Goal: Task Accomplishment & Management: Use online tool/utility

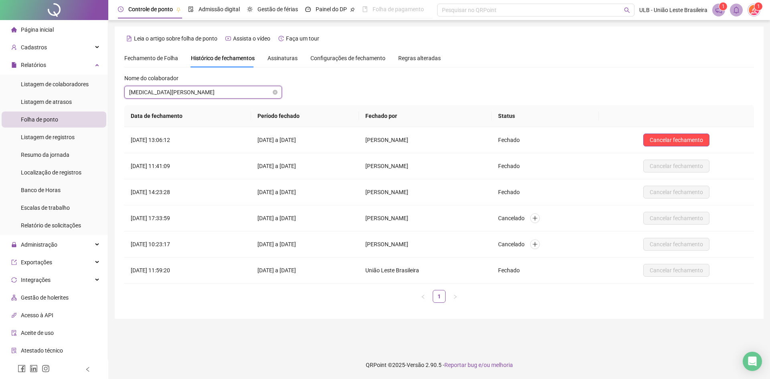
click at [205, 90] on span "[MEDICAL_DATA][PERSON_NAME]" at bounding box center [203, 92] width 148 height 12
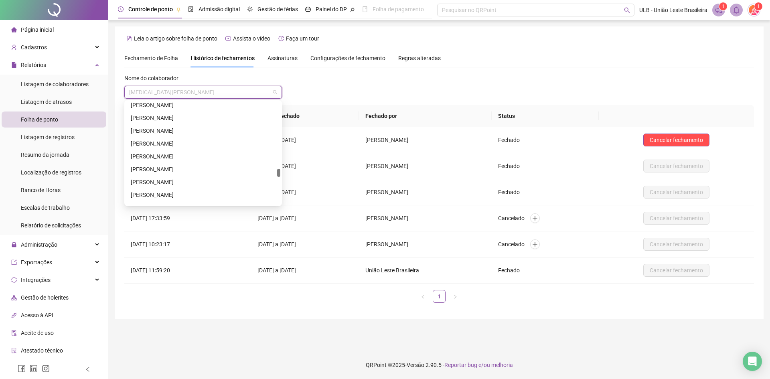
scroll to position [1163, 0]
click at [160, 59] on span "Fechamento de Folha" at bounding box center [151, 58] width 54 height 6
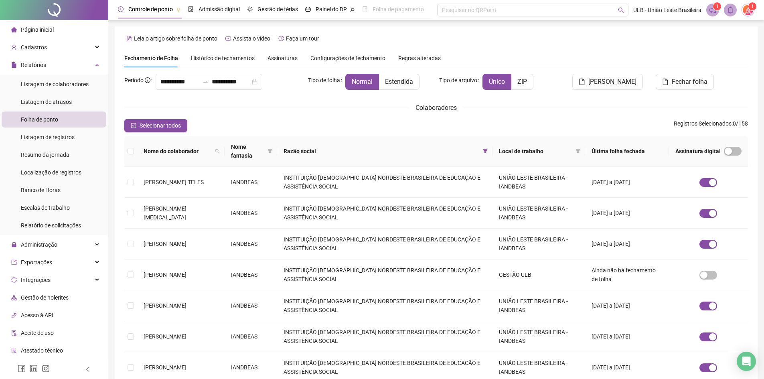
click at [285, 60] on span "Assinaturas" at bounding box center [282, 58] width 30 height 6
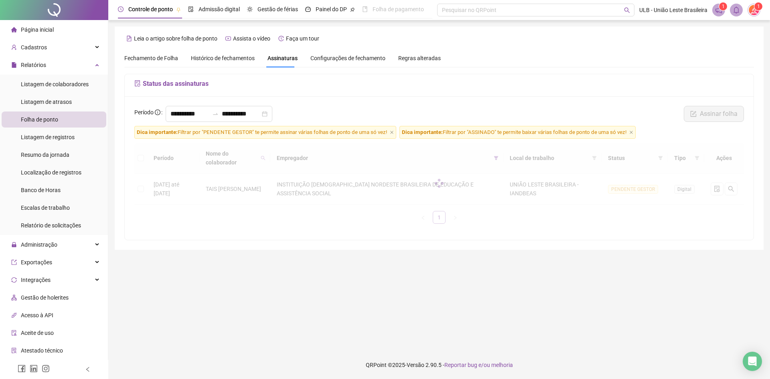
click at [229, 57] on span "Histórico de fechamentos" at bounding box center [223, 58] width 64 height 6
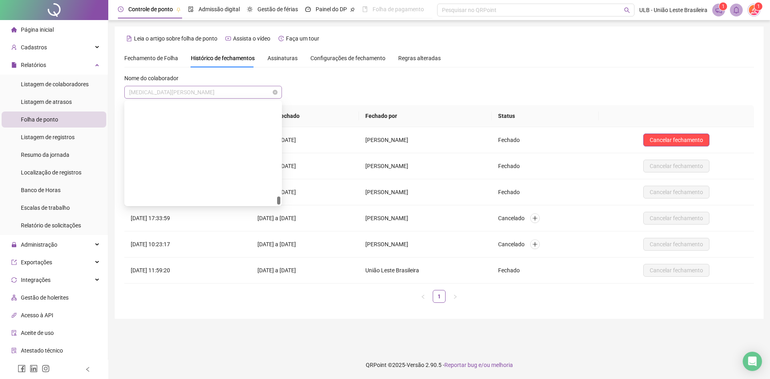
click at [231, 94] on span "[MEDICAL_DATA][PERSON_NAME]" at bounding box center [203, 92] width 148 height 12
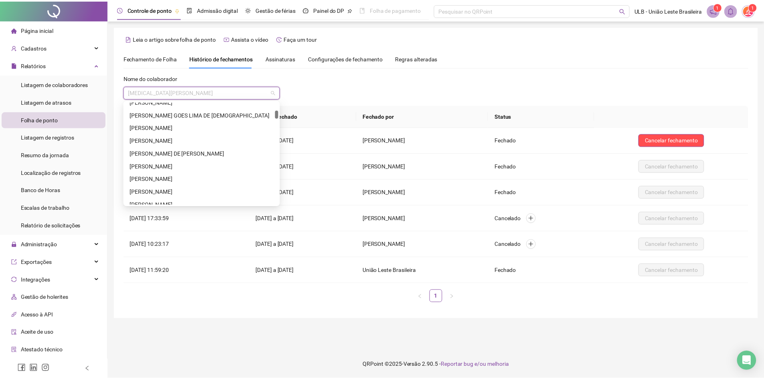
scroll to position [0, 0]
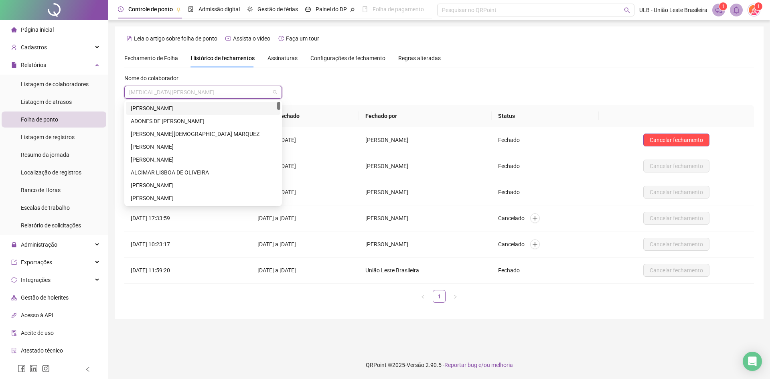
click at [162, 55] on span "Fechamento de Folha" at bounding box center [151, 58] width 54 height 6
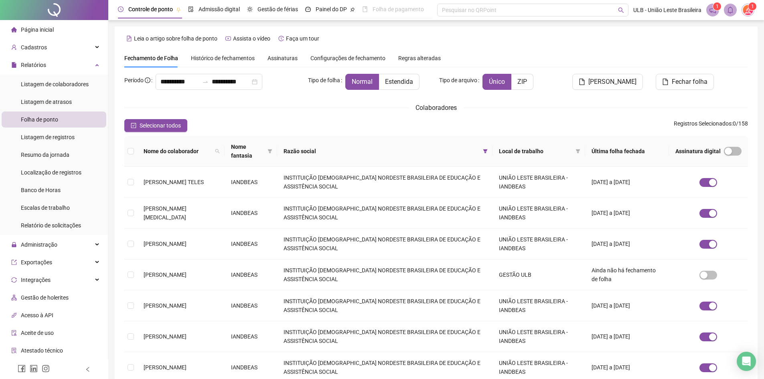
click at [293, 61] on span "Assinaturas" at bounding box center [282, 58] width 30 height 6
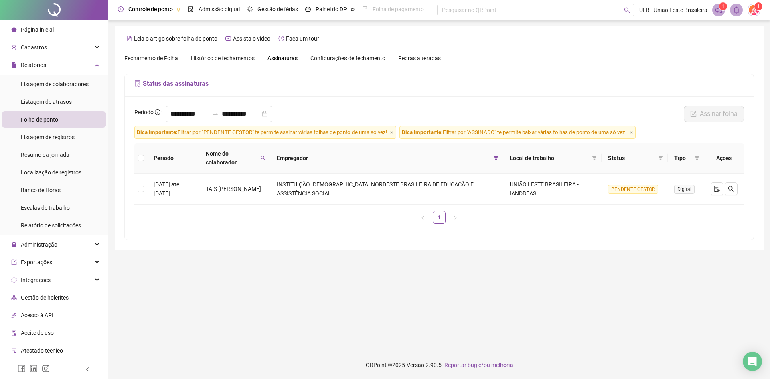
click at [365, 57] on span "Configurações de fechamento" at bounding box center [347, 58] width 75 height 6
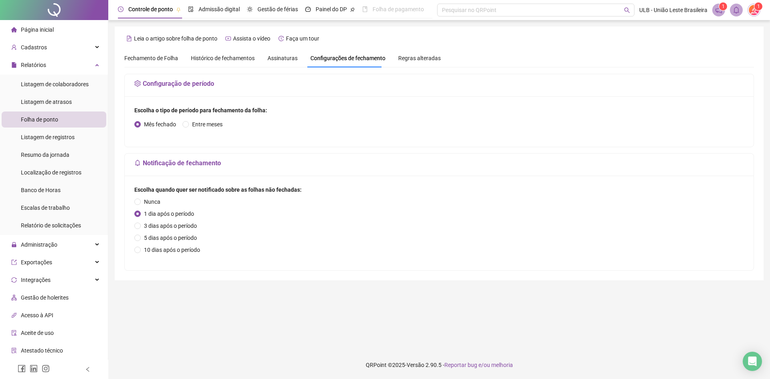
click at [404, 59] on span "Regras alteradas" at bounding box center [419, 58] width 42 height 6
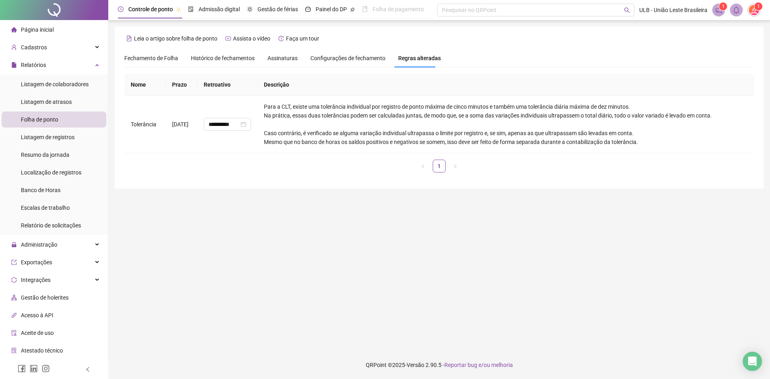
click at [277, 63] on div "Assinaturas" at bounding box center [282, 58] width 30 height 18
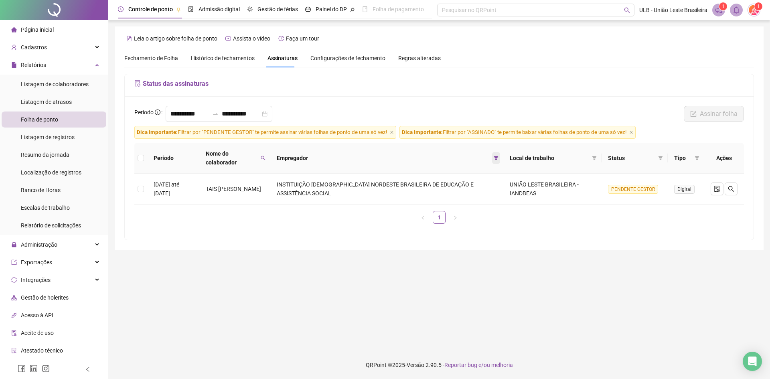
click at [498, 157] on icon "filter" at bounding box center [496, 158] width 5 height 5
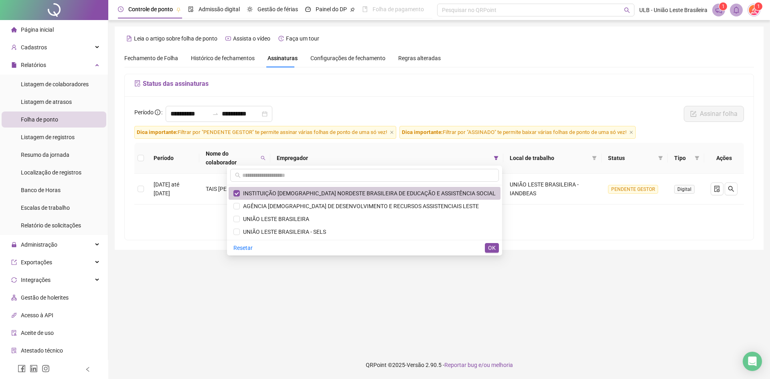
click at [282, 194] on span "INSTITUIÇÃO [DEMOGRAPHIC_DATA] NORDESTE BRASILEIRA DE EDUCAÇÃO E ASSISTÊNCIA SO…" at bounding box center [368, 193] width 256 height 6
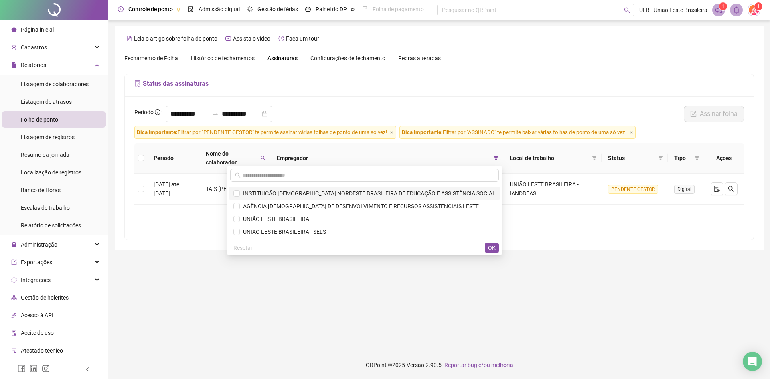
click at [283, 194] on span "INSTITUIÇÃO [DEMOGRAPHIC_DATA] NORDESTE BRASILEIRA DE EDUCAÇÃO E ASSISTÊNCIA SO…" at bounding box center [368, 193] width 256 height 6
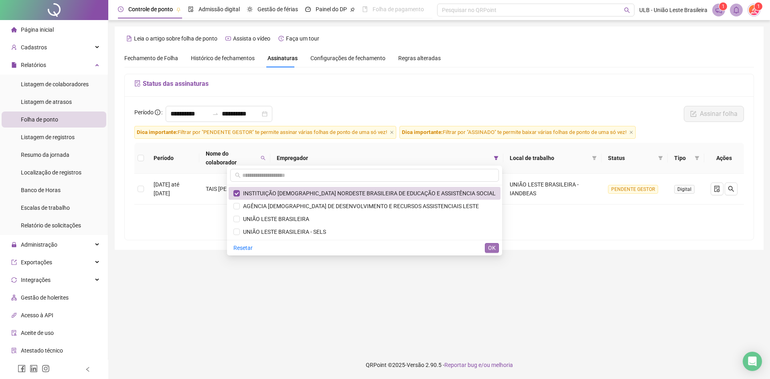
click at [495, 248] on span "OK" at bounding box center [492, 247] width 8 height 9
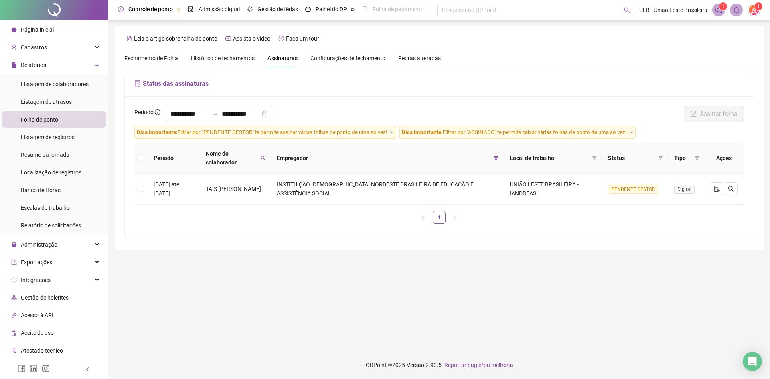
click at [146, 60] on span "Fechamento de Folha" at bounding box center [151, 58] width 54 height 6
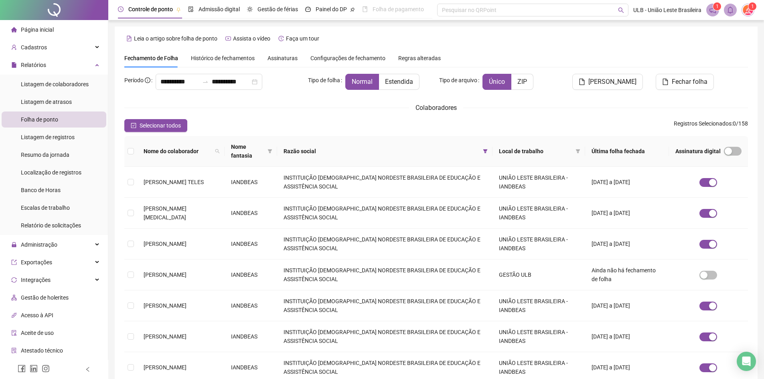
click at [319, 60] on span "Configurações de fechamento" at bounding box center [347, 58] width 75 height 6
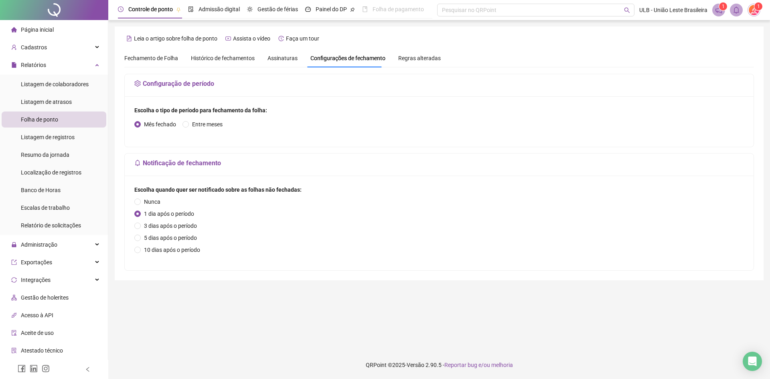
click at [279, 58] on span "Assinaturas" at bounding box center [282, 58] width 30 height 6
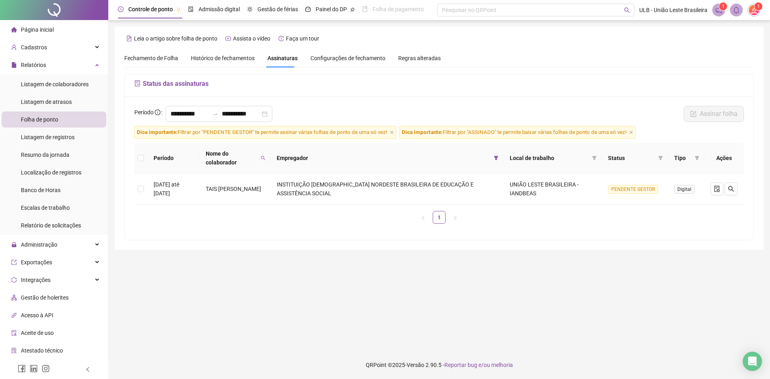
click at [219, 61] on span "Histórico de fechamentos" at bounding box center [223, 58] width 64 height 6
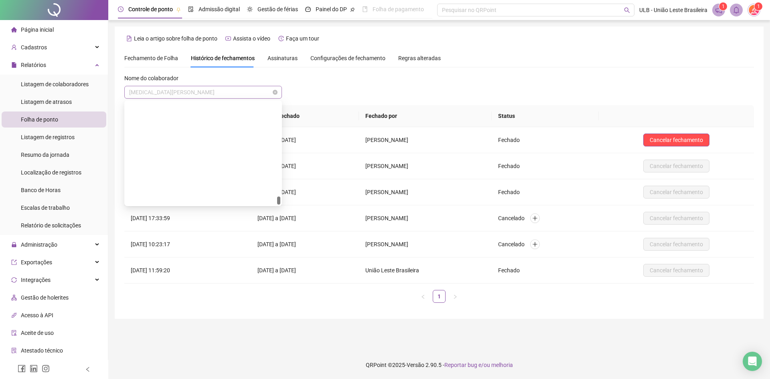
click at [224, 91] on span "[MEDICAL_DATA][PERSON_NAME]" at bounding box center [203, 92] width 148 height 12
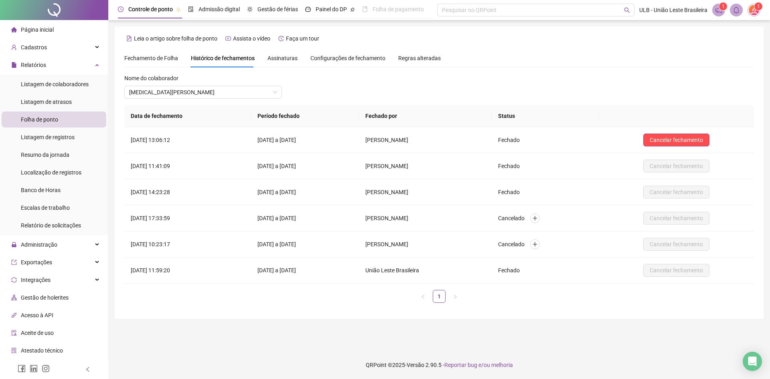
click at [169, 57] on span "Fechamento de Folha" at bounding box center [151, 58] width 54 height 6
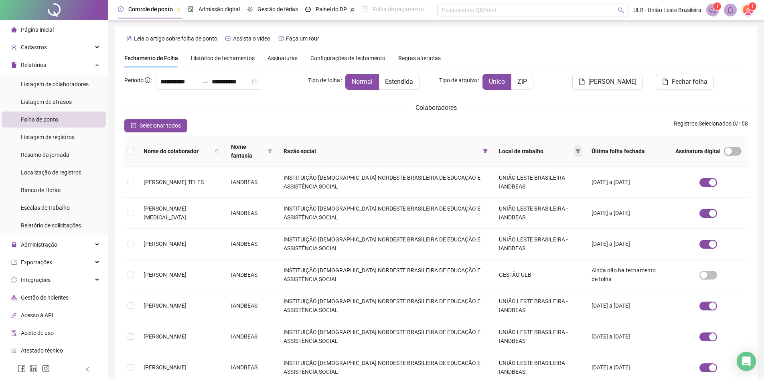
click at [575, 153] on icon "filter" at bounding box center [577, 151] width 5 height 5
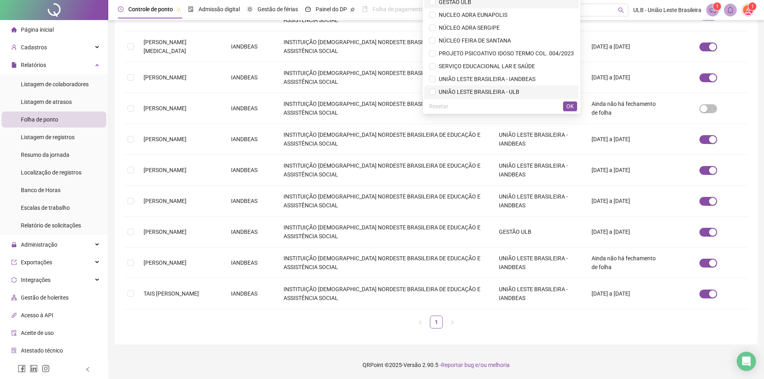
scroll to position [141, 0]
click at [469, 79] on span "UNIÃO LESTE BRASILEIRA - IANDBEAS" at bounding box center [485, 77] width 100 height 6
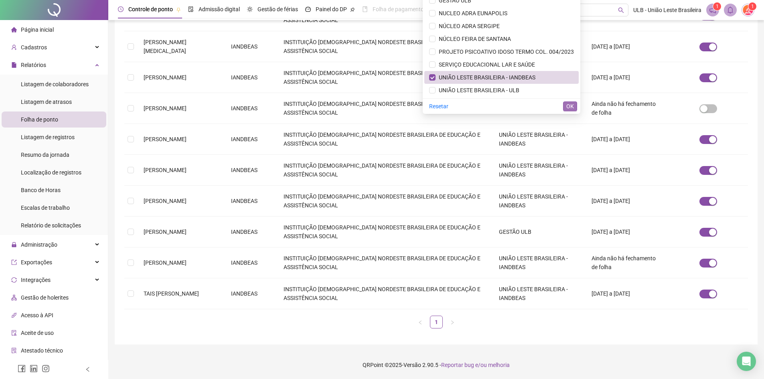
click at [573, 107] on span "OK" at bounding box center [570, 106] width 8 height 9
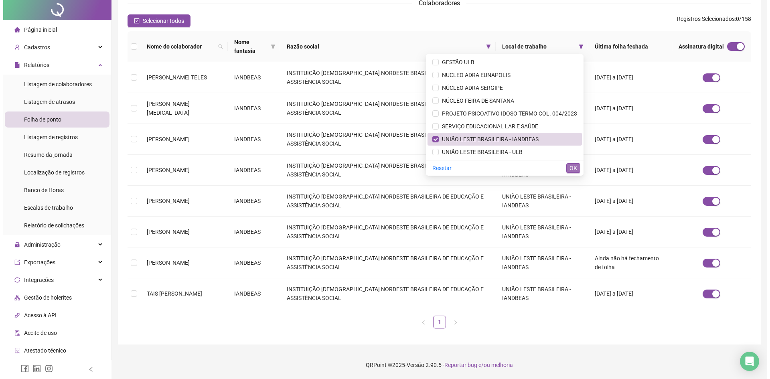
scroll to position [0, 0]
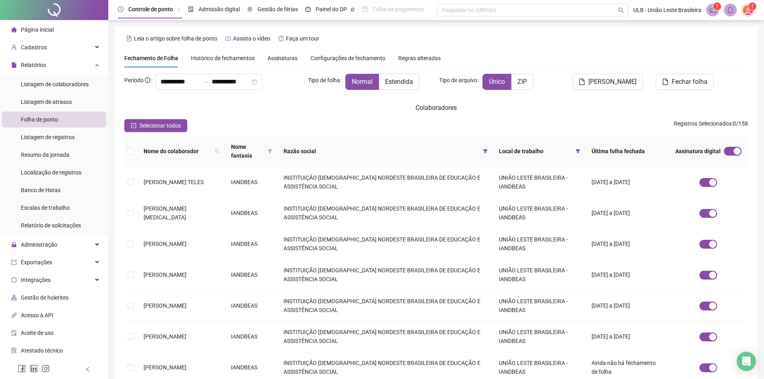
click at [231, 55] on span "Histórico de fechamentos" at bounding box center [223, 58] width 64 height 6
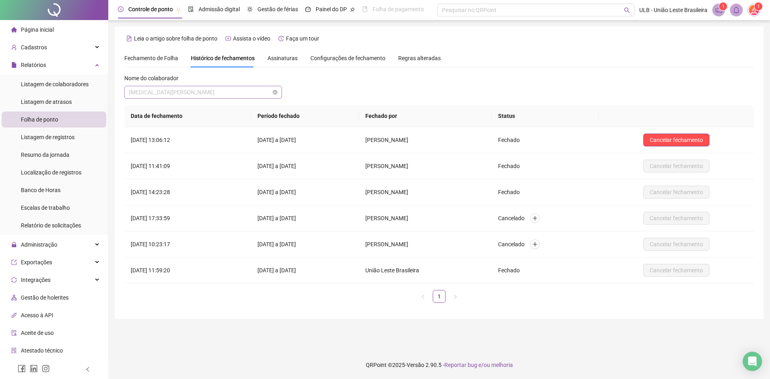
click at [231, 95] on span "[MEDICAL_DATA][PERSON_NAME]" at bounding box center [203, 92] width 148 height 12
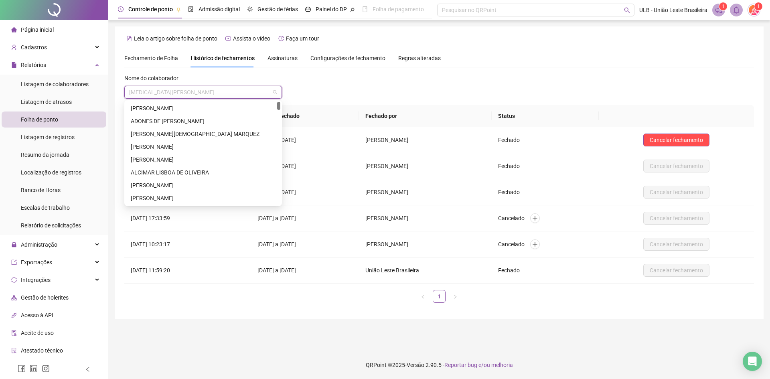
drag, startPoint x: 277, startPoint y: 201, endPoint x: 272, endPoint y: 103, distance: 98.0
click at [272, 103] on div "[PERSON_NAME] [PERSON_NAME] [PERSON_NAME] DAS NEVES [PERSON_NAME]" at bounding box center [203, 153] width 154 height 103
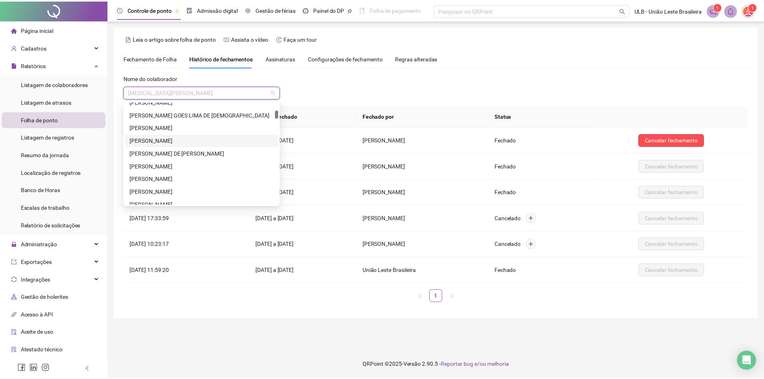
scroll to position [241, 0]
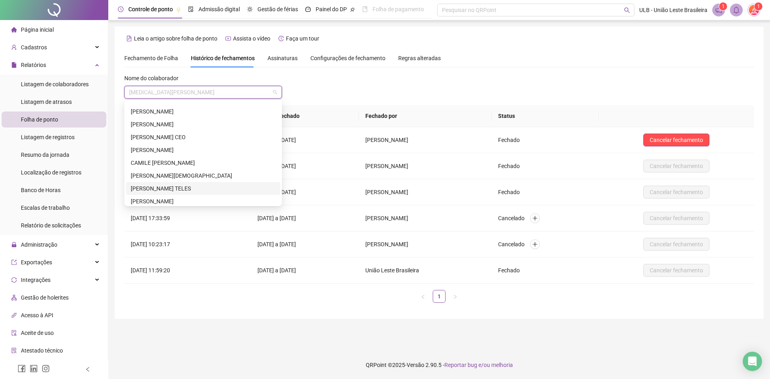
click at [176, 184] on div "[PERSON_NAME] TELES" at bounding box center [203, 188] width 154 height 13
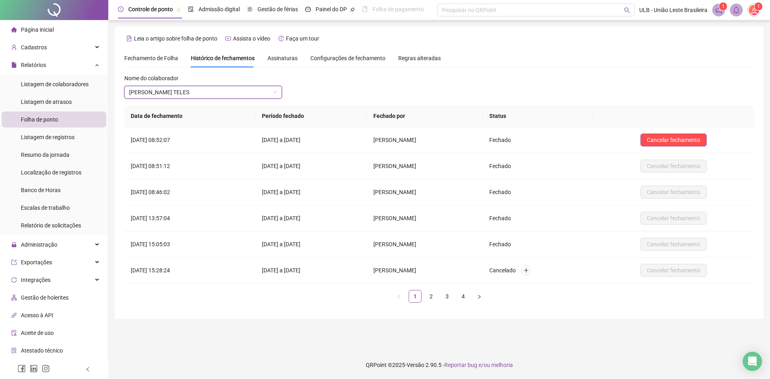
click at [291, 57] on span "Assinaturas" at bounding box center [282, 58] width 30 height 6
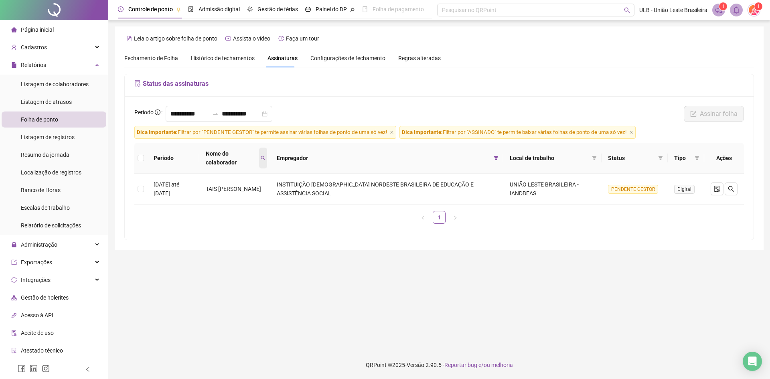
click at [267, 154] on span at bounding box center [263, 158] width 8 height 21
drag, startPoint x: 249, startPoint y: 181, endPoint x: 209, endPoint y: 180, distance: 39.3
click at [209, 181] on body "**********" at bounding box center [385, 189] width 770 height 379
type input "*"
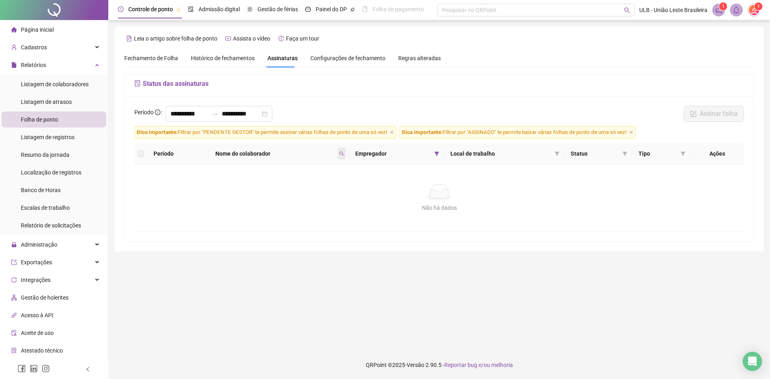
click at [343, 153] on icon "search" at bounding box center [341, 153] width 5 height 5
click at [439, 156] on span at bounding box center [437, 154] width 8 height 12
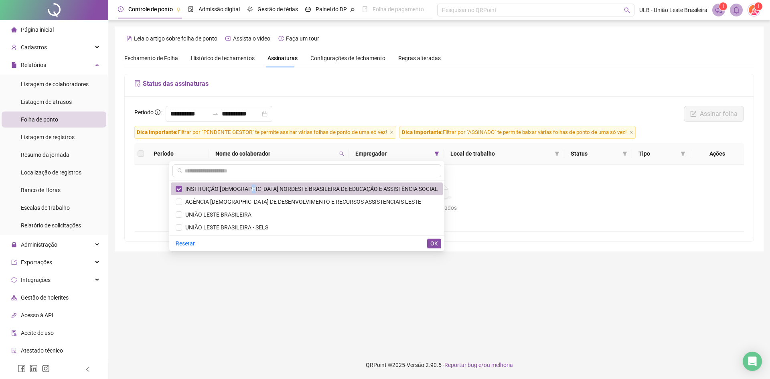
click at [280, 192] on span "INSTITUIÇÃO [DEMOGRAPHIC_DATA] NORDESTE BRASILEIRA DE EDUCAÇÃO E ASSISTÊNCIA SO…" at bounding box center [307, 188] width 262 height 9
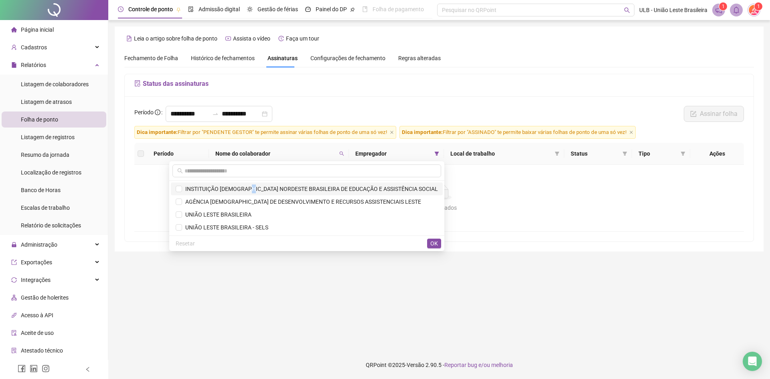
click at [281, 188] on span "INSTITUIÇÃO [DEMOGRAPHIC_DATA] NORDESTE BRASILEIRA DE EDUCAÇÃO E ASSISTÊNCIA SO…" at bounding box center [310, 189] width 256 height 6
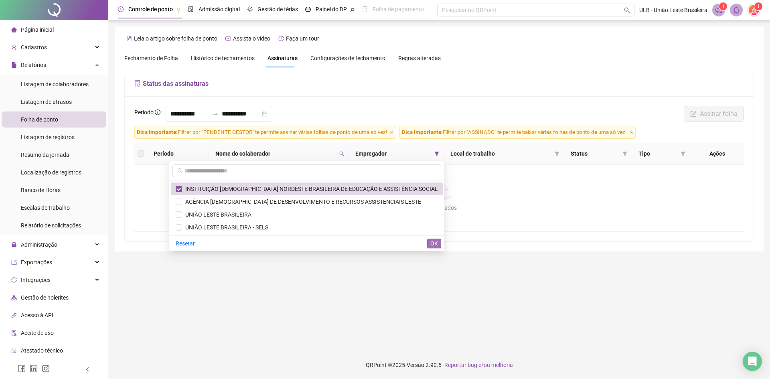
click at [435, 243] on span "OK" at bounding box center [434, 243] width 8 height 9
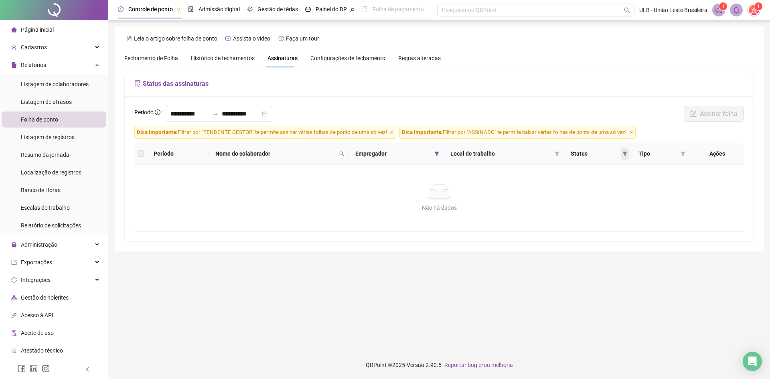
click at [627, 154] on icon "filter" at bounding box center [624, 153] width 5 height 5
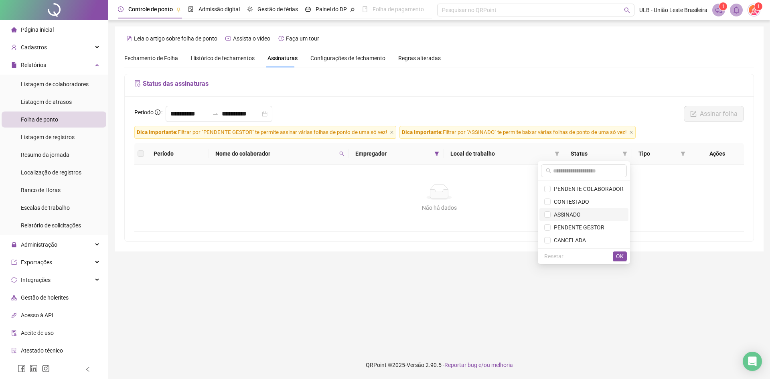
click at [587, 214] on span "ASSINADO" at bounding box center [583, 214] width 79 height 9
click at [617, 255] on span "OK" at bounding box center [620, 256] width 8 height 9
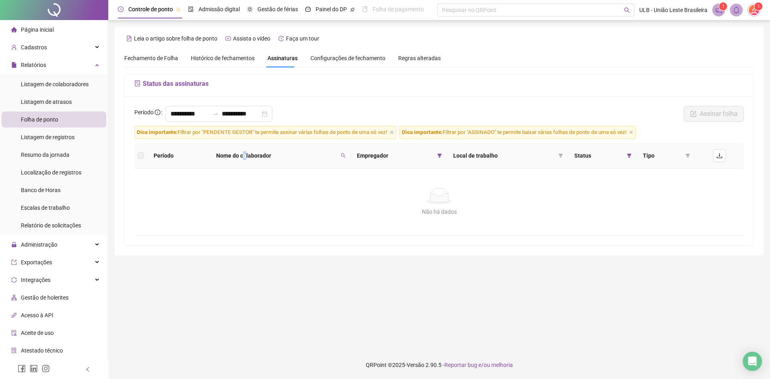
drag, startPoint x: 245, startPoint y: 158, endPoint x: 254, endPoint y: 157, distance: 8.4
click at [246, 158] on span "Nome do colaborador" at bounding box center [277, 155] width 122 height 9
click at [345, 157] on icon "search" at bounding box center [343, 155] width 5 height 5
drag, startPoint x: 303, startPoint y: 168, endPoint x: 257, endPoint y: 173, distance: 46.3
click at [257, 173] on body "**********" at bounding box center [385, 189] width 770 height 379
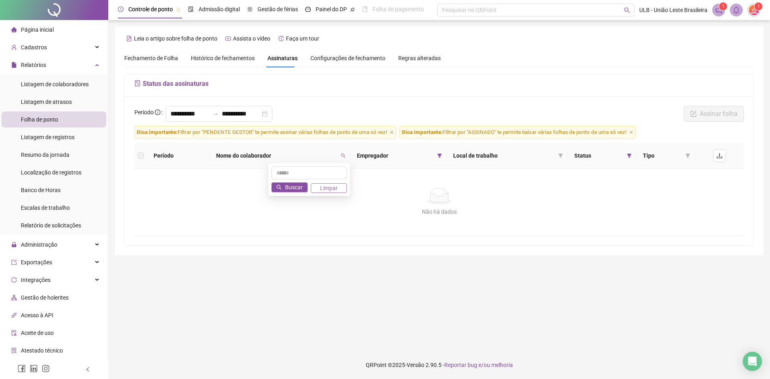
click at [343, 188] on button "Limpar" at bounding box center [329, 188] width 36 height 10
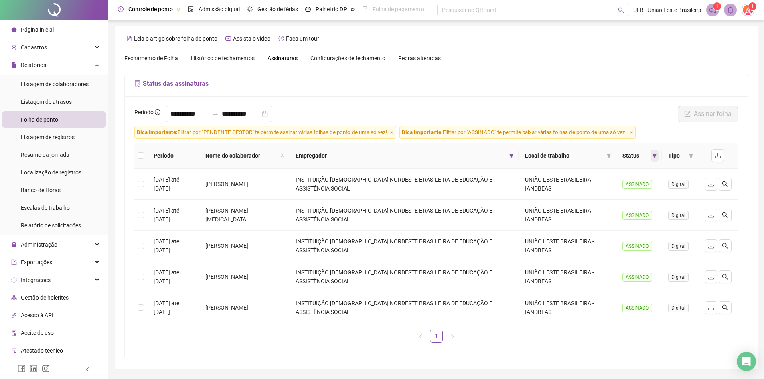
click at [652, 155] on icon "filter" at bounding box center [654, 155] width 5 height 5
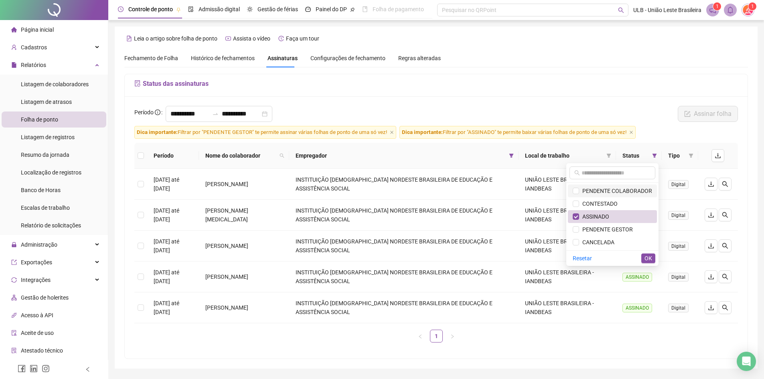
click at [597, 193] on span "PENDENTE COLABORADOR" at bounding box center [615, 191] width 73 height 6
click at [597, 205] on span "CONTESTADO" at bounding box center [598, 203] width 38 height 6
click at [594, 230] on span "PENDENTE GESTOR" at bounding box center [606, 229] width 54 height 6
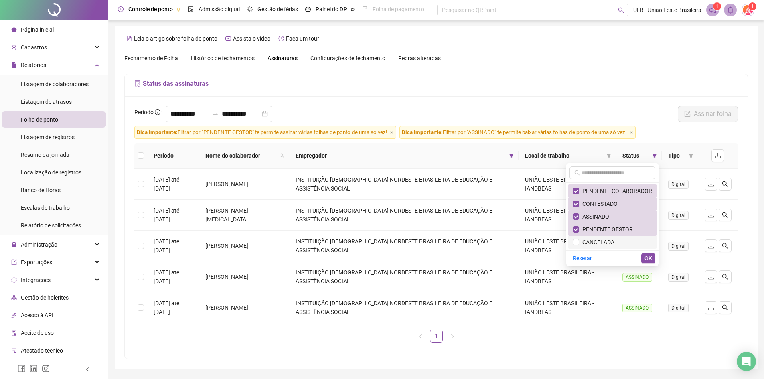
click at [595, 242] on span "CANCELADA" at bounding box center [596, 242] width 35 height 6
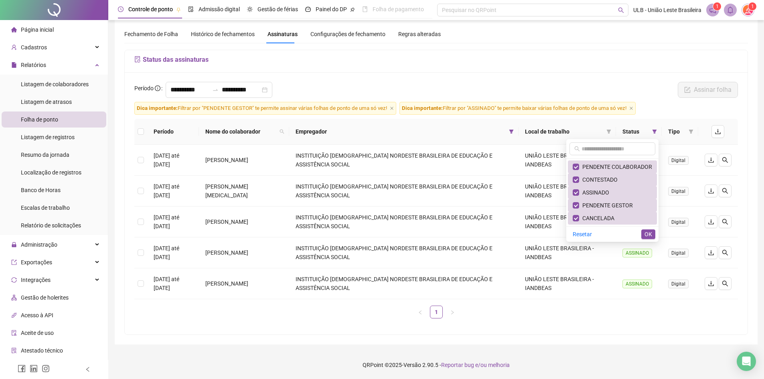
click at [651, 229] on div "Resetar OK" at bounding box center [612, 234] width 92 height 16
click at [651, 233] on span "OK" at bounding box center [648, 234] width 8 height 9
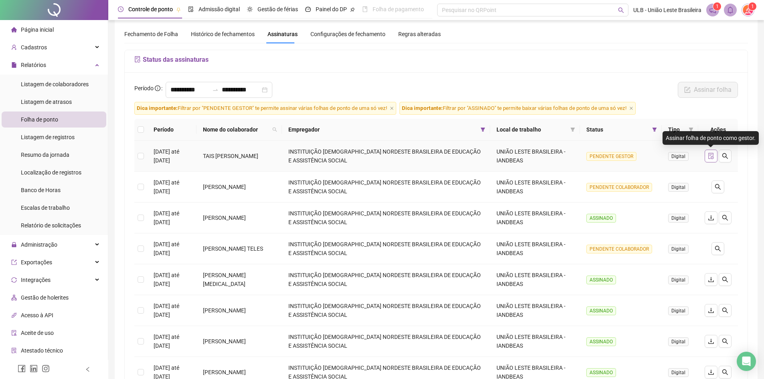
click at [708, 158] on icon "file-done" at bounding box center [711, 156] width 6 height 6
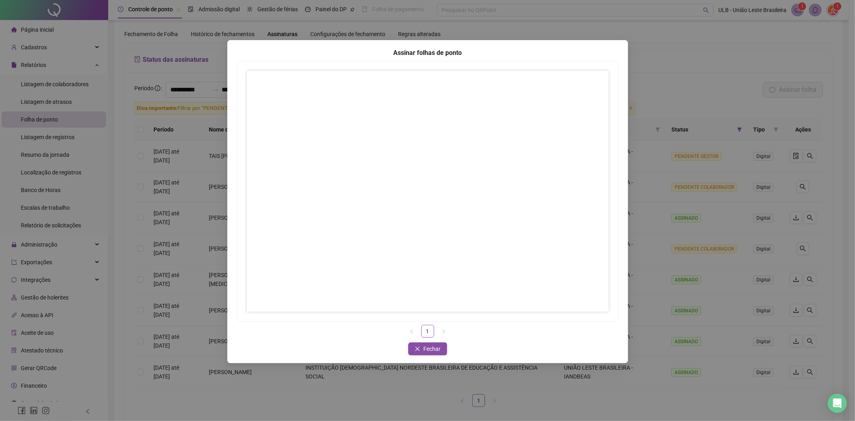
click at [650, 64] on div "Assinar folhas de ponto 1 Fechar Fechar" at bounding box center [427, 210] width 855 height 421
click at [704, 49] on div "Assinar folhas de ponto 1 Fechar Fechar" at bounding box center [427, 210] width 855 height 421
click at [430, 347] on span "Fechar" at bounding box center [431, 348] width 17 height 9
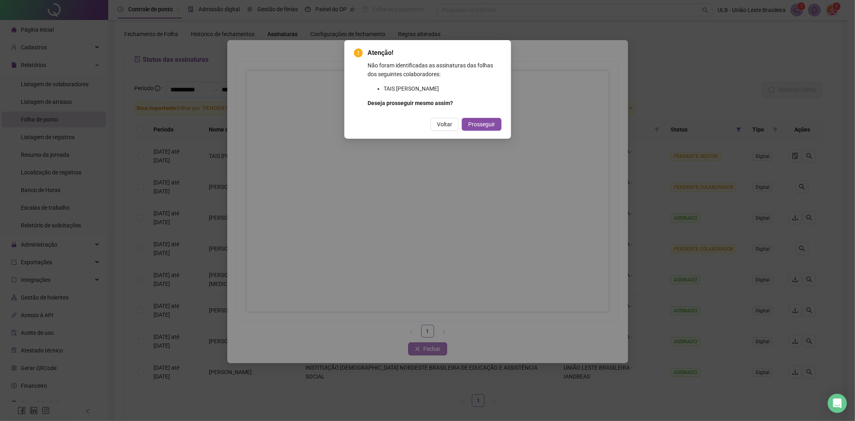
click at [431, 349] on div "Atenção! Não foram identificadas as assinaturas das folhas dos seguintes colabo…" at bounding box center [427, 210] width 855 height 421
click at [445, 121] on span "Voltar" at bounding box center [444, 124] width 15 height 9
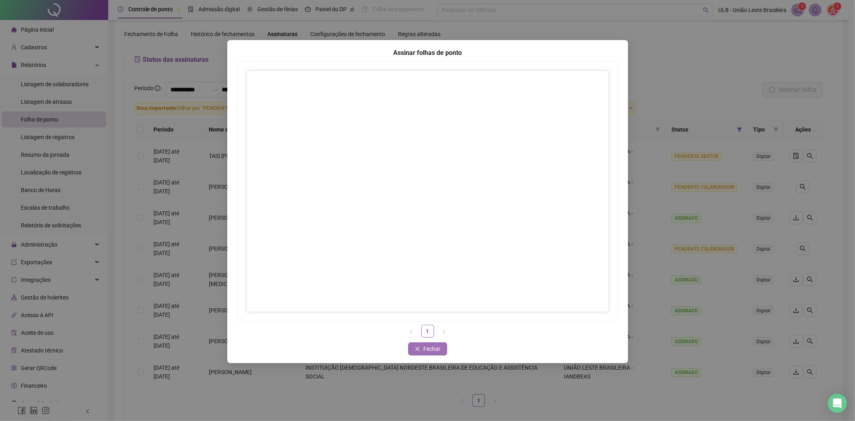
click at [435, 347] on span "Fechar" at bounding box center [431, 348] width 17 height 9
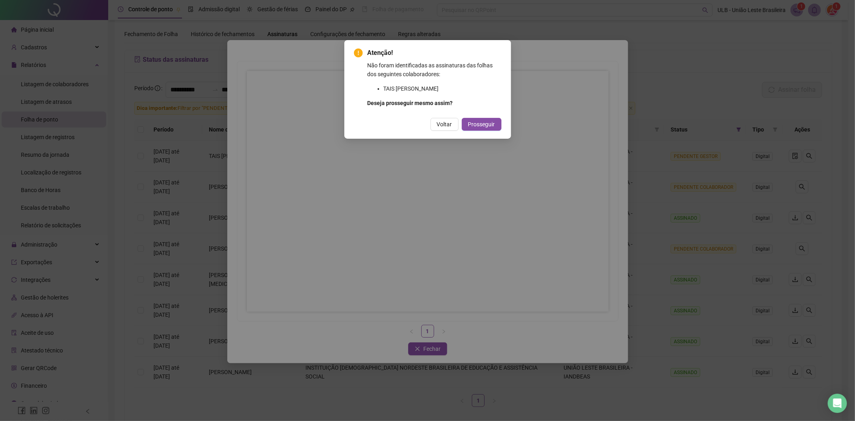
click at [489, 126] on span "Prosseguir" at bounding box center [481, 124] width 27 height 9
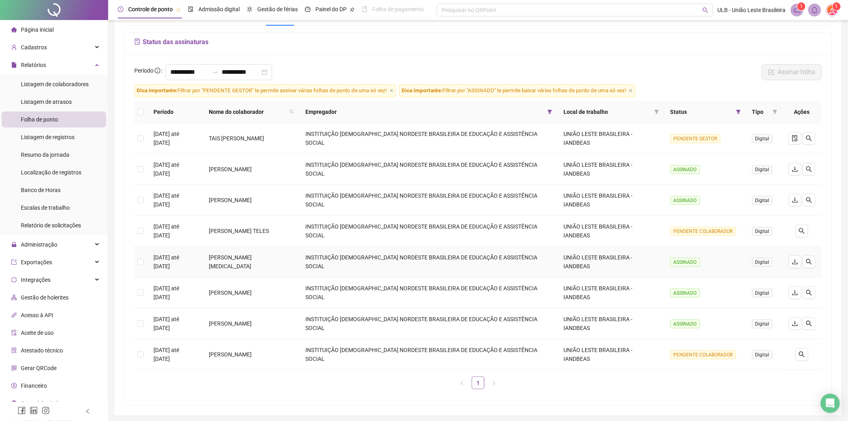
scroll to position [26, 0]
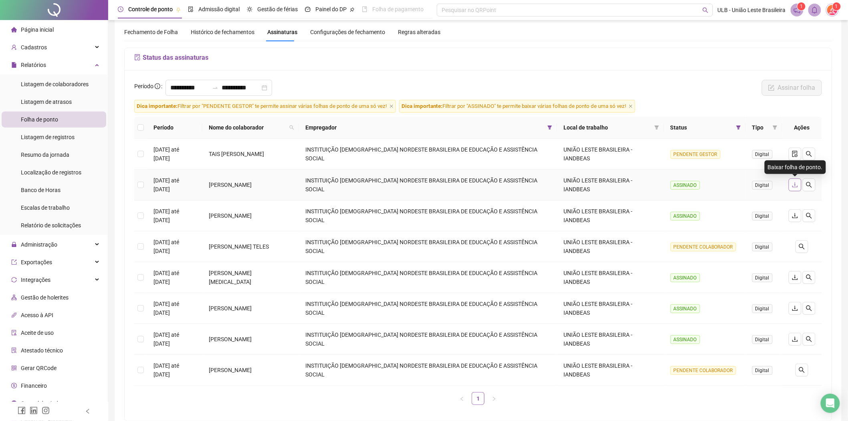
click at [769, 186] on icon "download" at bounding box center [795, 185] width 6 height 6
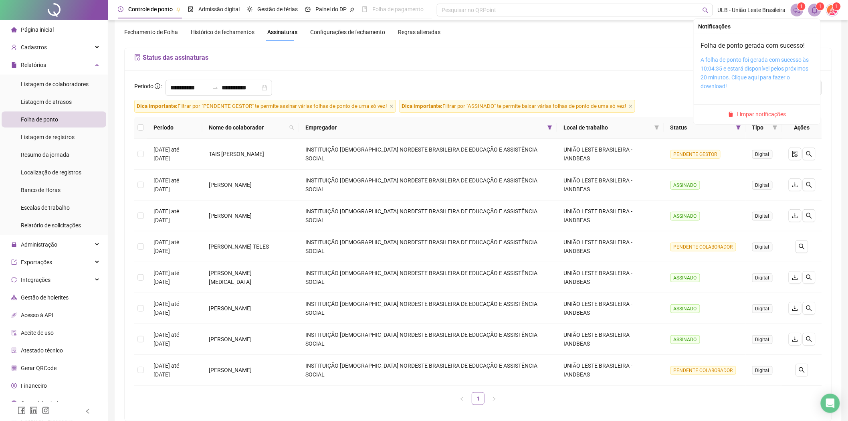
click at [766, 71] on link "A folha de ponto foi gerada com sucesso às 10:04:35 e estará disponível pelos p…" at bounding box center [755, 73] width 108 height 33
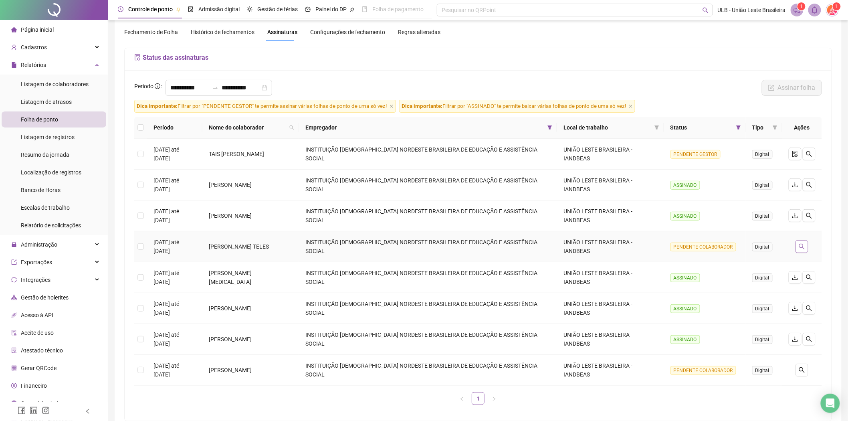
click at [769, 249] on icon "search" at bounding box center [802, 246] width 6 height 6
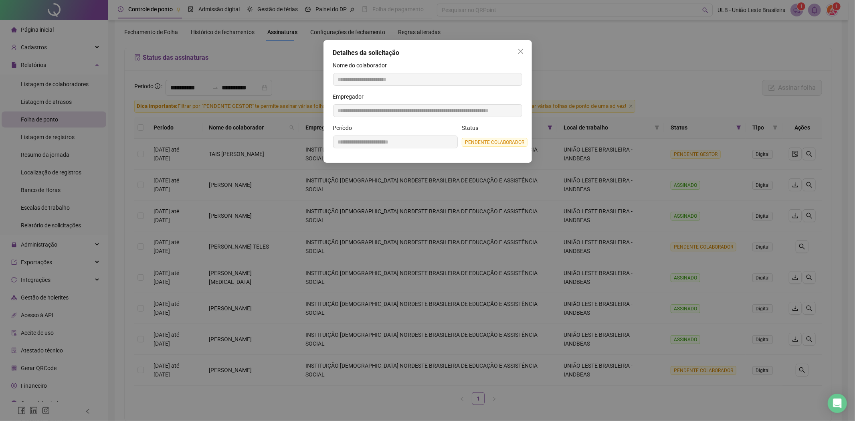
click at [518, 49] on icon "close" at bounding box center [521, 51] width 6 height 6
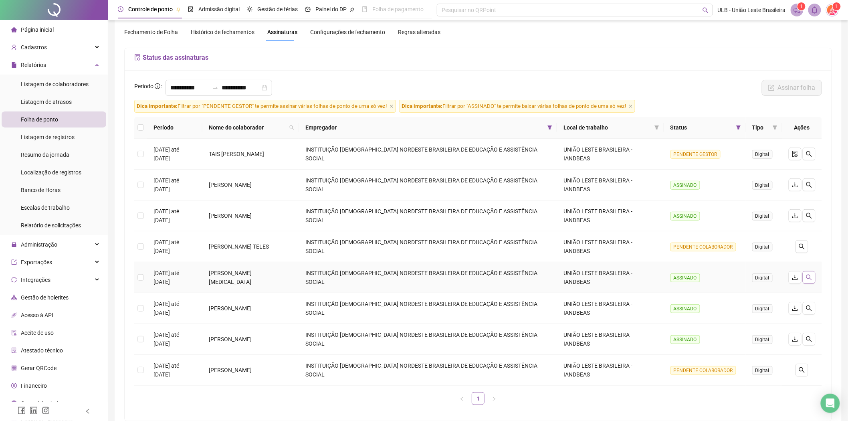
click at [769, 278] on icon "search" at bounding box center [809, 277] width 6 height 6
type input "**********"
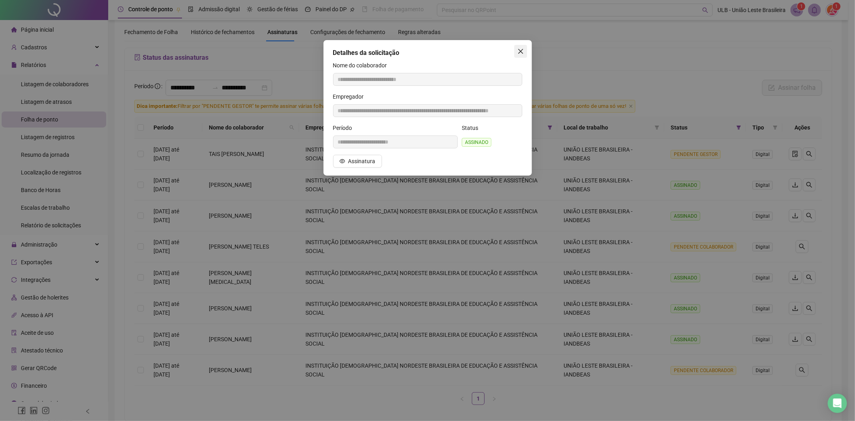
click at [522, 51] on icon "close" at bounding box center [521, 51] width 6 height 6
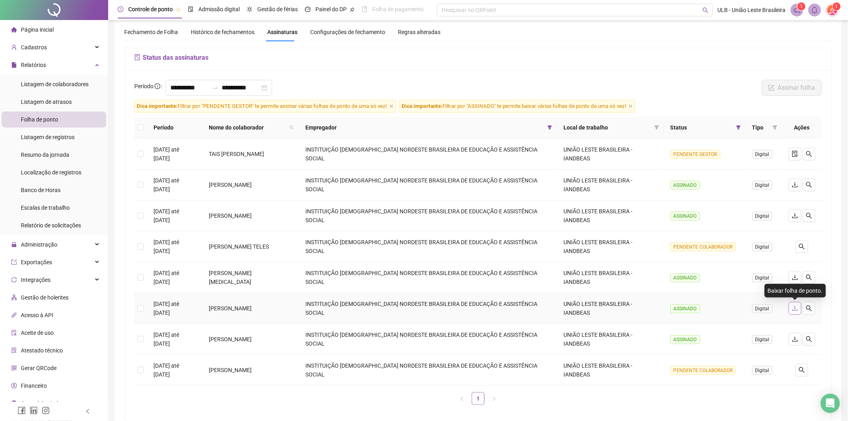
click at [769, 309] on icon "download" at bounding box center [795, 308] width 6 height 6
click at [769, 279] on icon "download" at bounding box center [795, 277] width 6 height 6
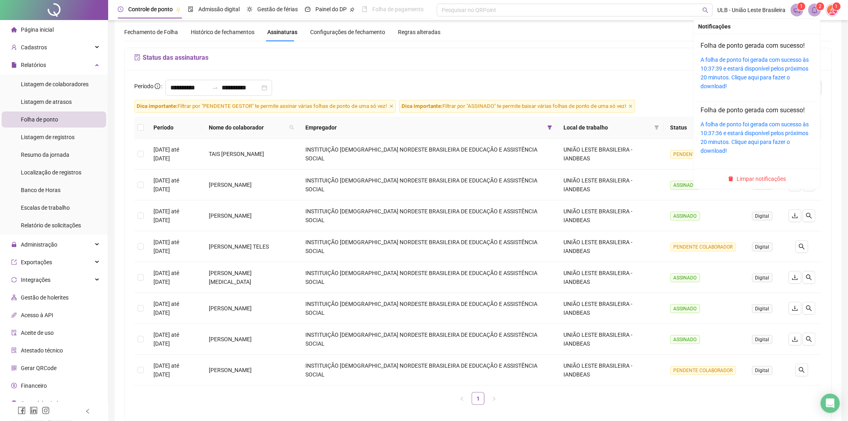
click at [769, 9] on sup "2" at bounding box center [821, 6] width 8 height 8
click at [746, 67] on link "A folha de ponto foi gerada com sucesso às 10:37:39 e estará disponível pelos p…" at bounding box center [755, 73] width 108 height 33
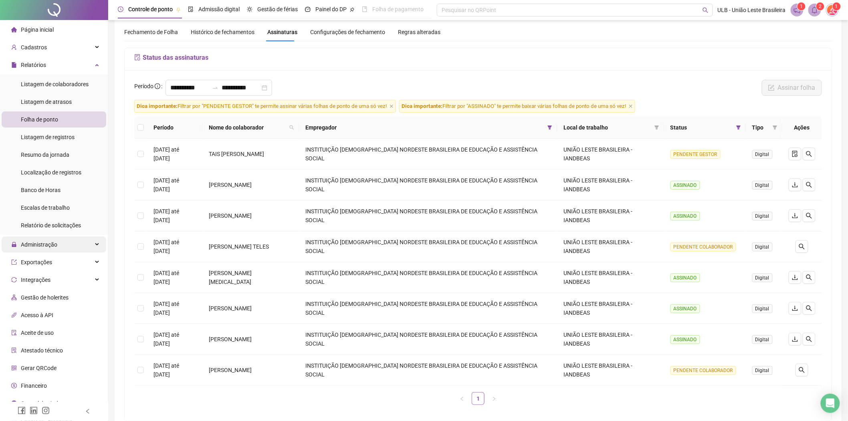
click at [58, 249] on div "Administração" at bounding box center [54, 245] width 105 height 16
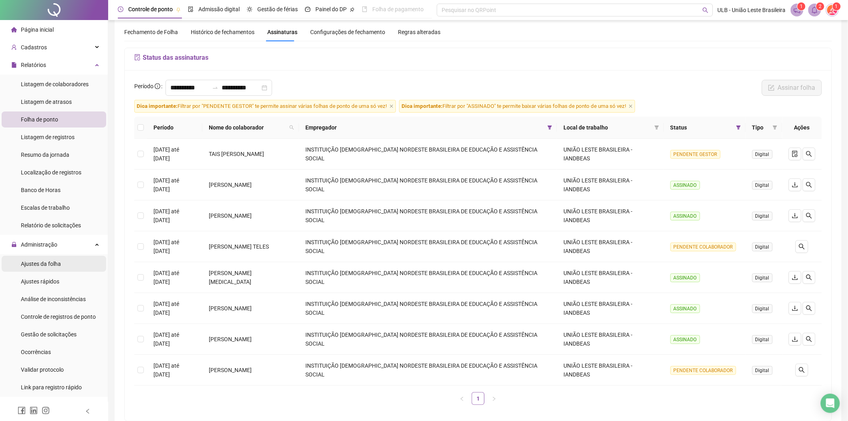
click at [50, 263] on span "Ajustes da folha" at bounding box center [41, 264] width 40 height 6
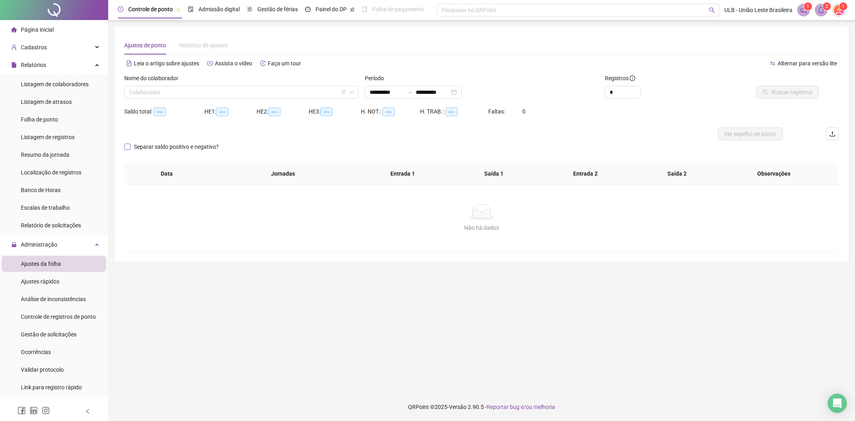
type input "**********"
click at [202, 91] on input "search" at bounding box center [237, 92] width 217 height 12
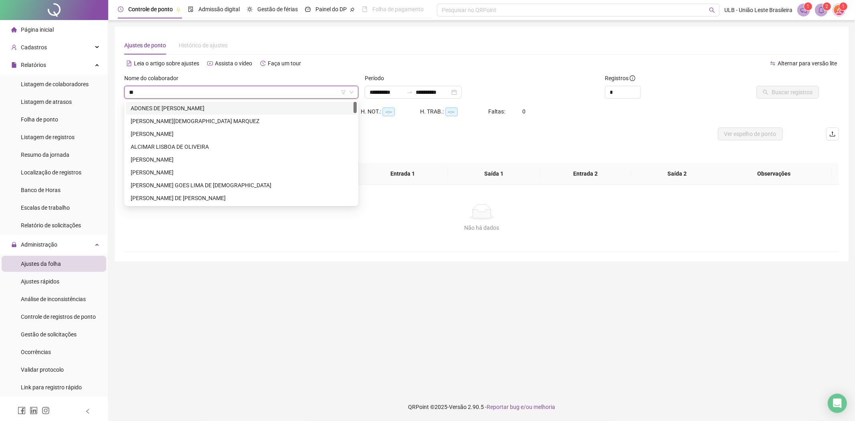
type input "***"
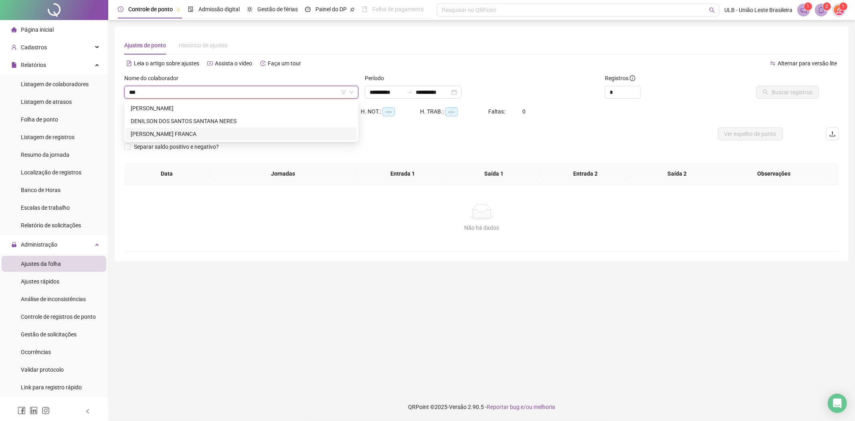
click at [198, 136] on div "[PERSON_NAME] FRANCA" at bounding box center [241, 134] width 221 height 9
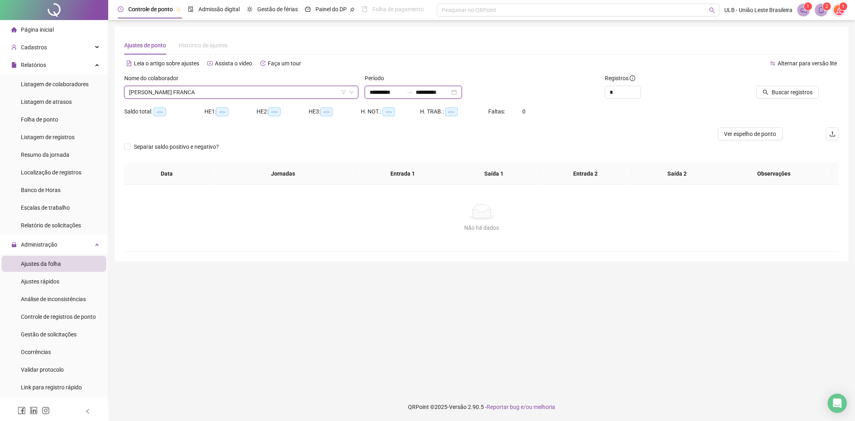
click at [403, 95] on input "**********" at bounding box center [387, 92] width 34 height 9
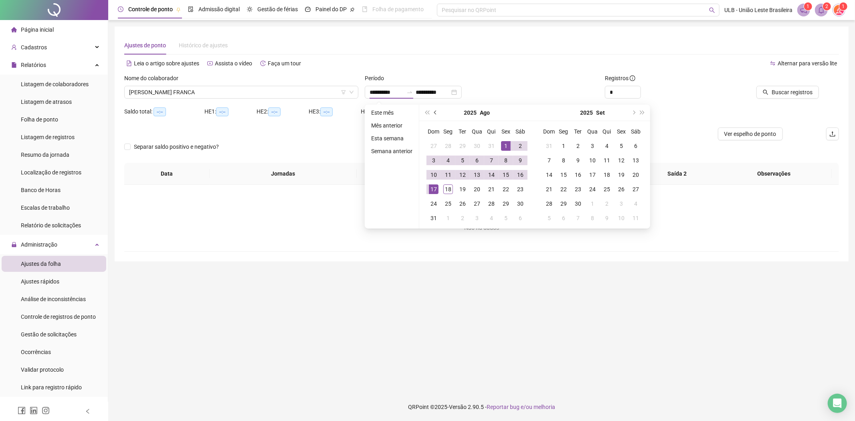
click at [434, 113] on span "prev-year" at bounding box center [436, 113] width 4 height 4
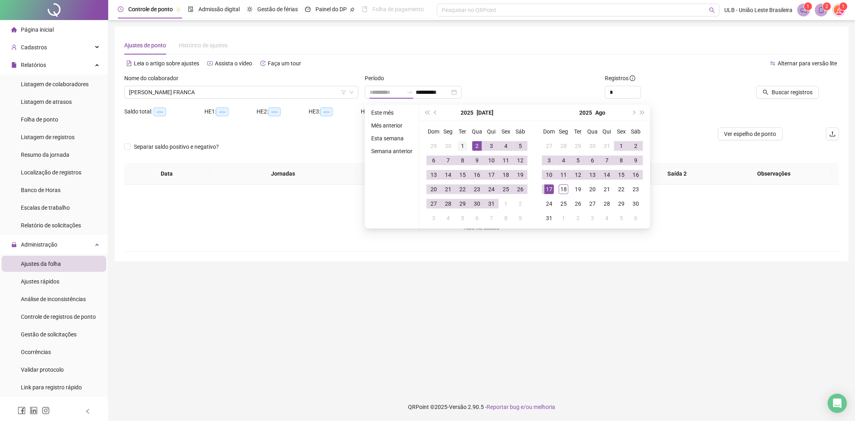
type input "**********"
click at [463, 146] on div "1" at bounding box center [463, 146] width 10 height 10
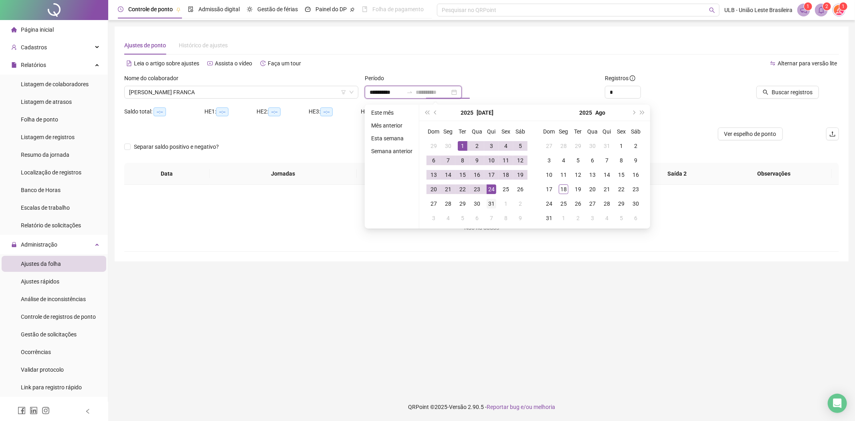
type input "**********"
click at [492, 202] on div "31" at bounding box center [492, 204] width 10 height 10
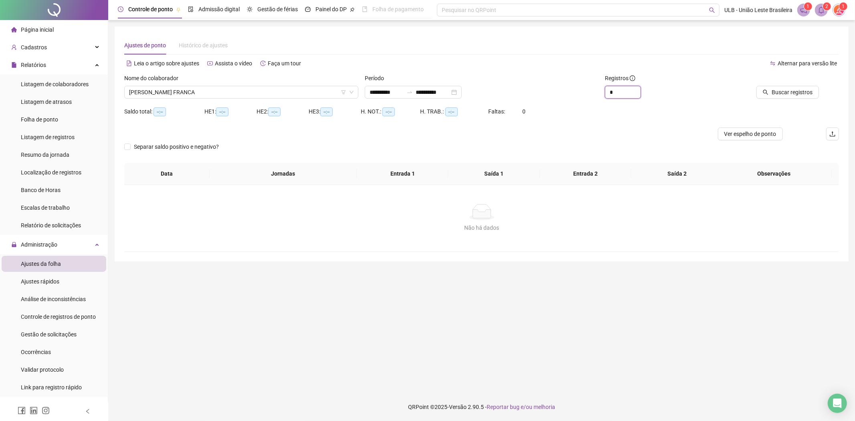
drag, startPoint x: 623, startPoint y: 95, endPoint x: 486, endPoint y: 93, distance: 137.5
click at [485, 93] on div "**********" at bounding box center [481, 89] width 721 height 31
type input "*"
click at [769, 94] on span "Buscar registros" at bounding box center [792, 92] width 41 height 9
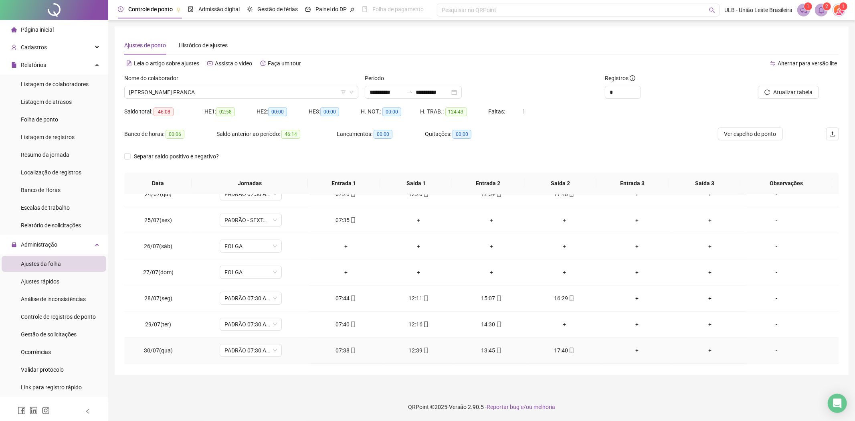
scroll to position [638, 0]
click at [45, 334] on span "Gestão de solicitações" at bounding box center [49, 334] width 56 height 6
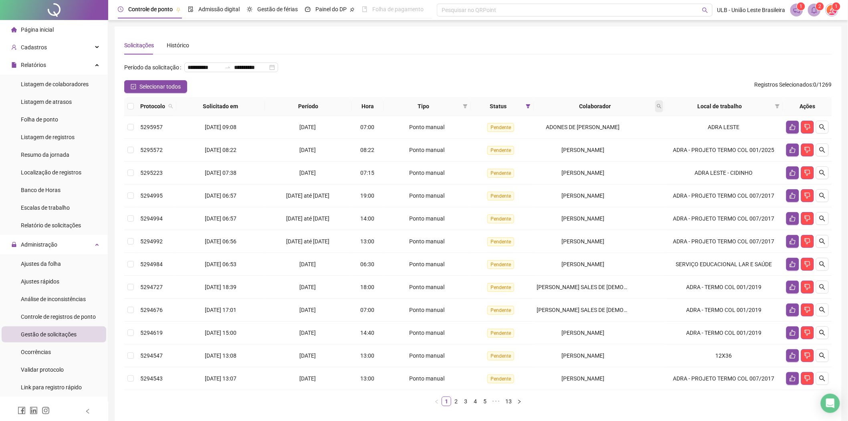
click at [657, 108] on span at bounding box center [660, 106] width 8 height 12
type input "******"
click at [615, 140] on span "Buscar" at bounding box center [608, 138] width 18 height 9
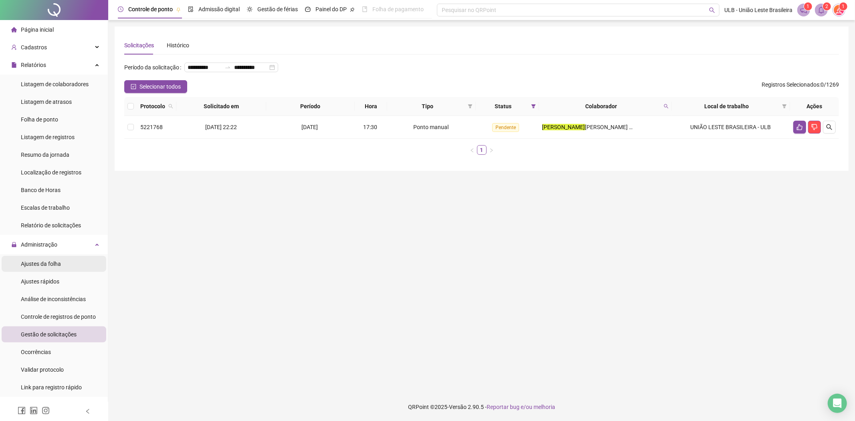
click at [55, 261] on span "Ajustes da folha" at bounding box center [41, 264] width 40 height 6
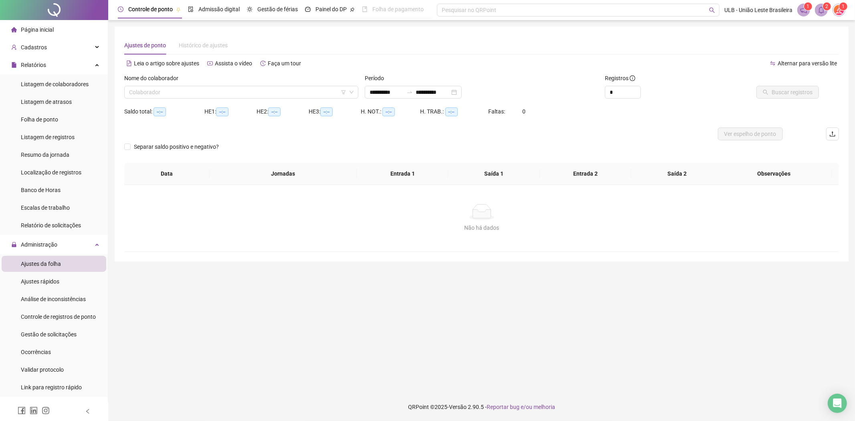
type input "**********"
click at [235, 90] on input "search" at bounding box center [237, 92] width 217 height 12
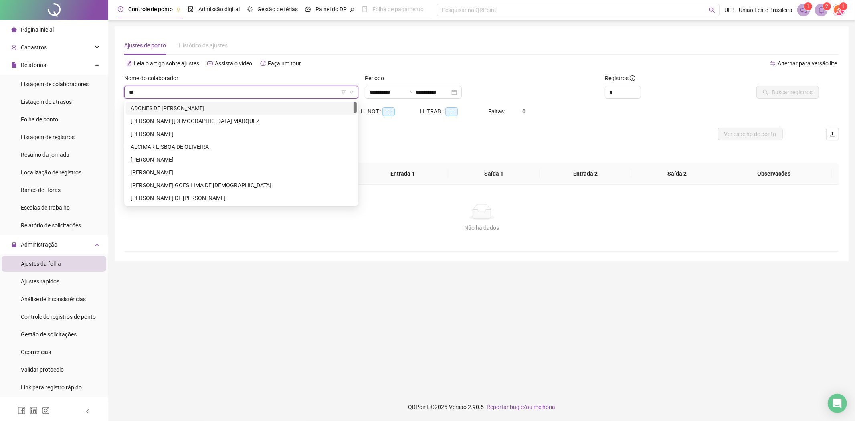
type input "***"
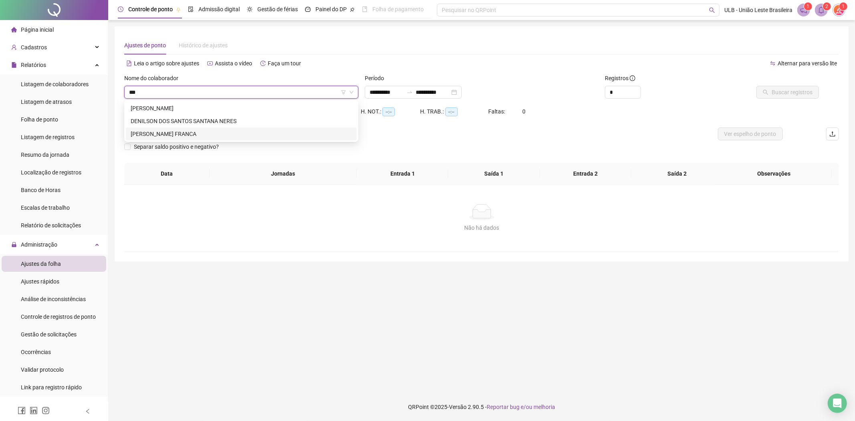
click at [200, 132] on div "[PERSON_NAME] FRANCA" at bounding box center [241, 134] width 221 height 9
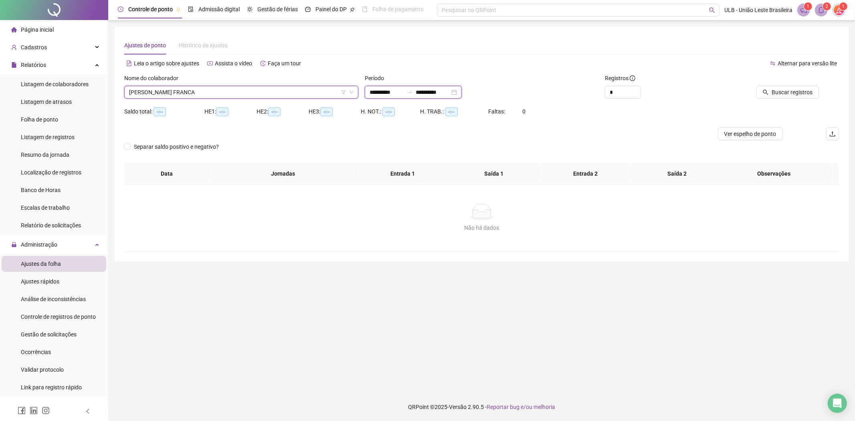
click at [401, 89] on input "**********" at bounding box center [387, 92] width 34 height 9
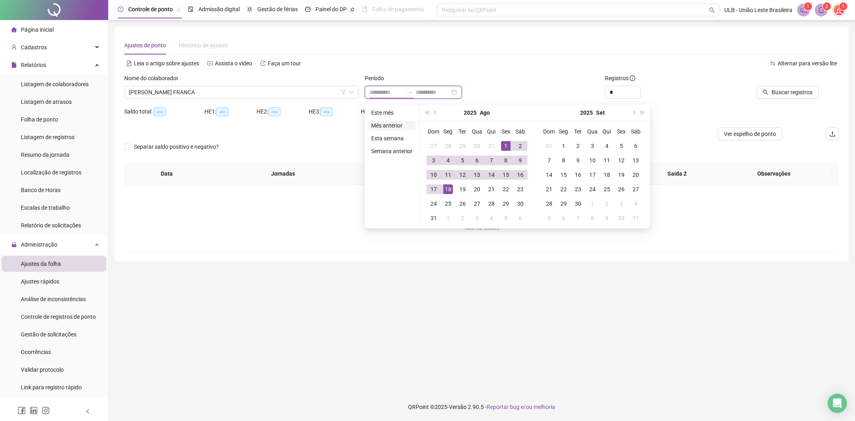
type input "**********"
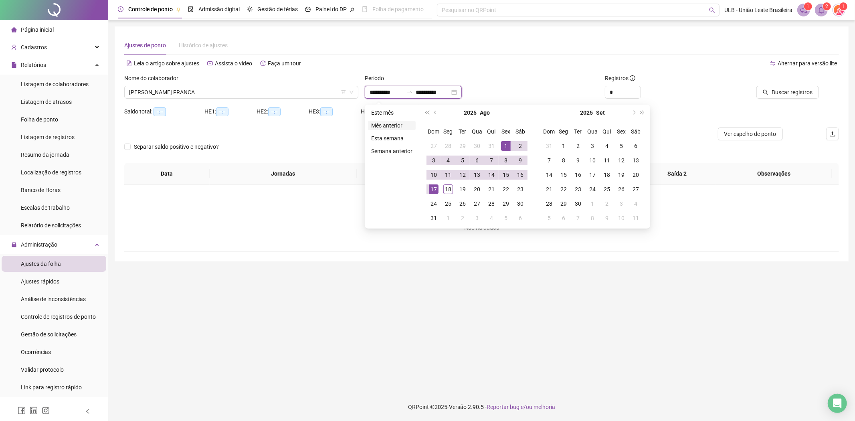
type input "**********"
click at [391, 125] on li "Mês anterior" at bounding box center [392, 126] width 48 height 10
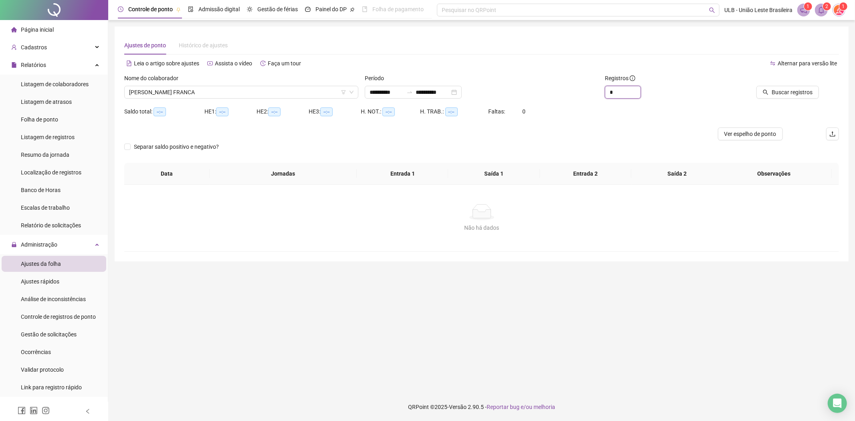
drag, startPoint x: 613, startPoint y: 98, endPoint x: 559, endPoint y: 99, distance: 54.1
click at [559, 99] on div "**********" at bounding box center [481, 89] width 721 height 31
type input "*"
click at [769, 95] on span "Buscar registros" at bounding box center [792, 92] width 41 height 9
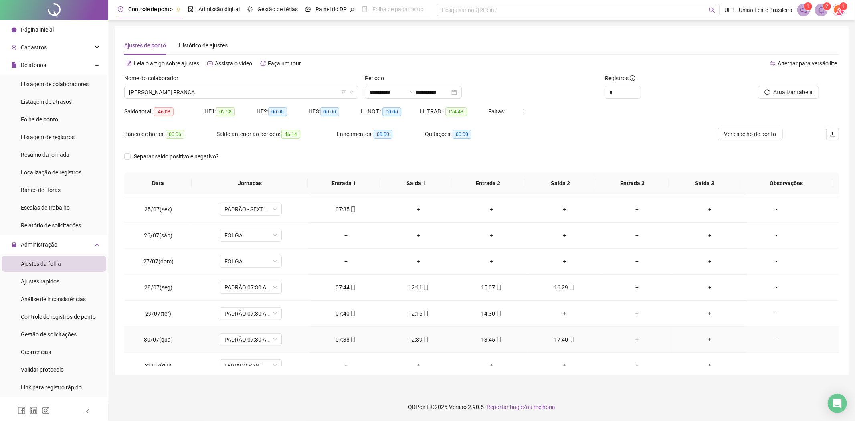
scroll to position [638, 0]
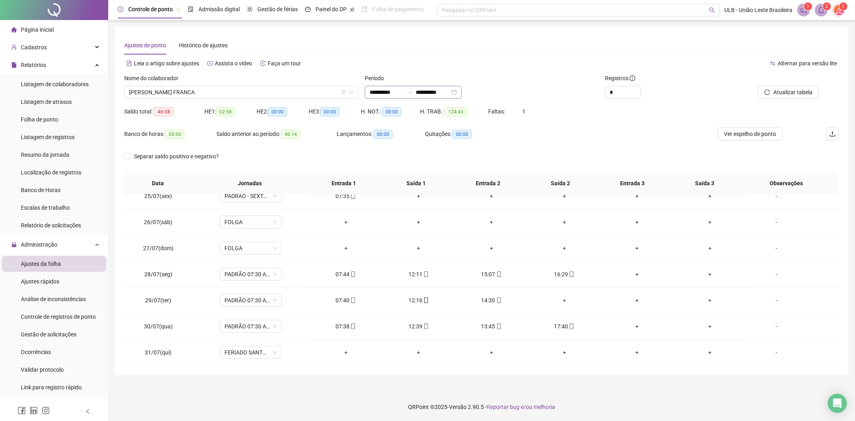
click at [413, 95] on div at bounding box center [409, 92] width 13 height 6
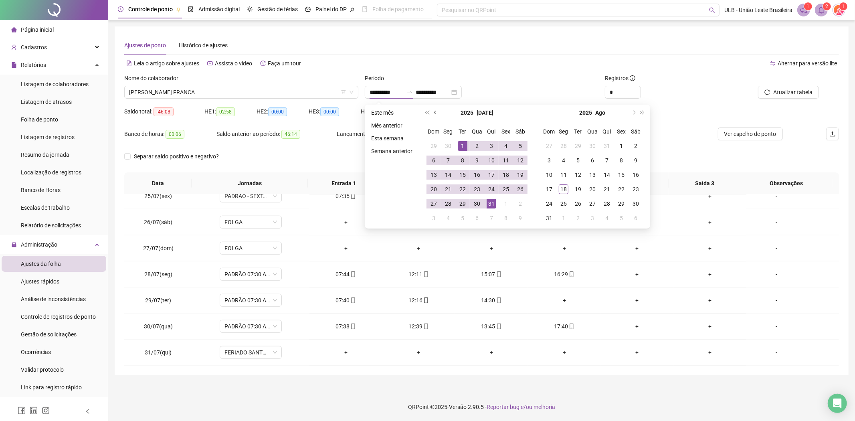
click at [435, 107] on button "prev-year" at bounding box center [435, 113] width 9 height 16
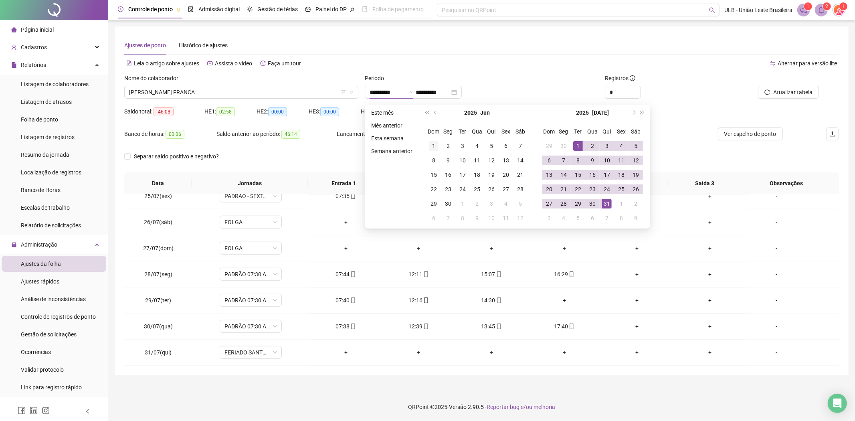
type input "**********"
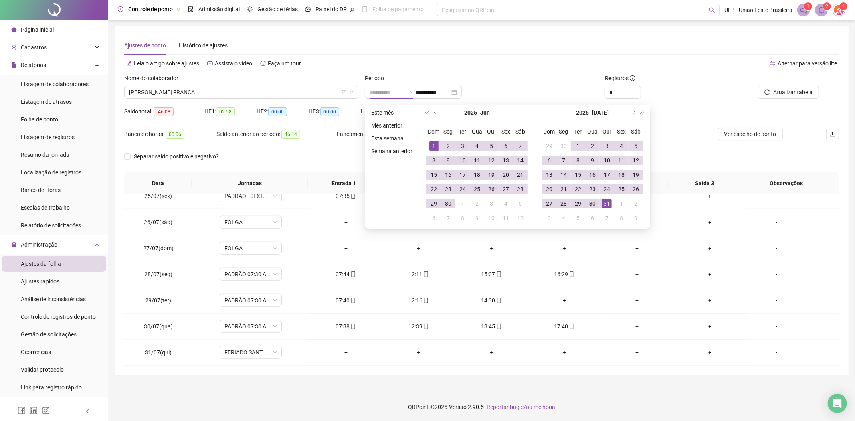
click at [434, 141] on div "1" at bounding box center [434, 146] width 10 height 10
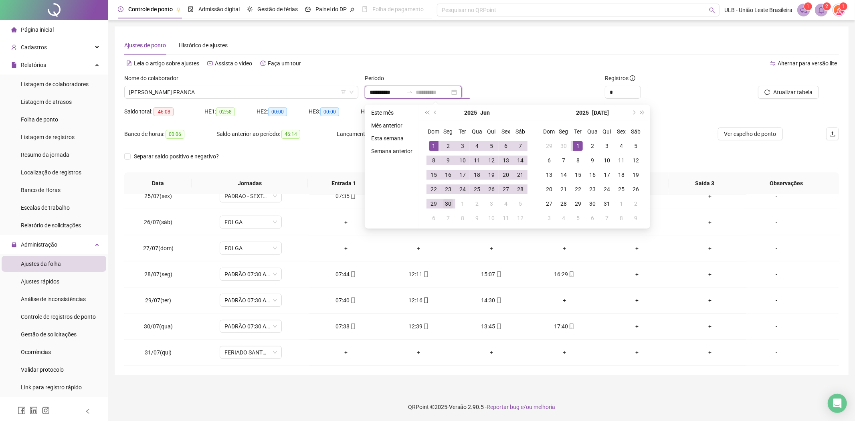
type input "**********"
click at [452, 205] on div "30" at bounding box center [448, 204] width 10 height 10
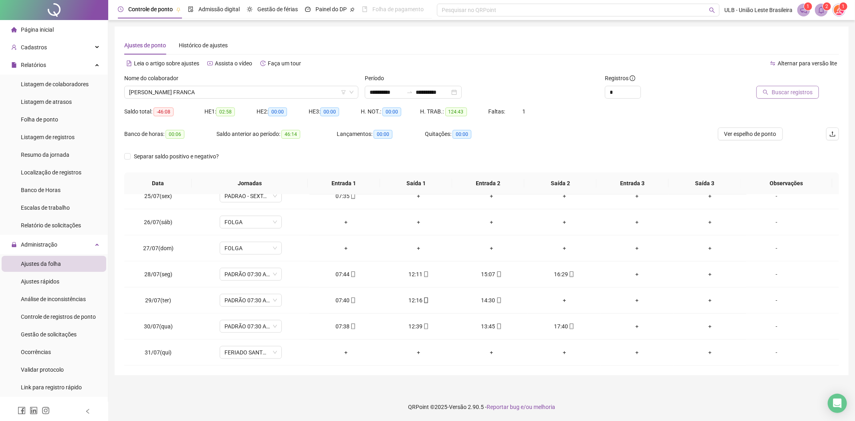
click at [768, 93] on icon "search" at bounding box center [765, 92] width 5 height 5
click at [403, 95] on input "**********" at bounding box center [387, 92] width 34 height 9
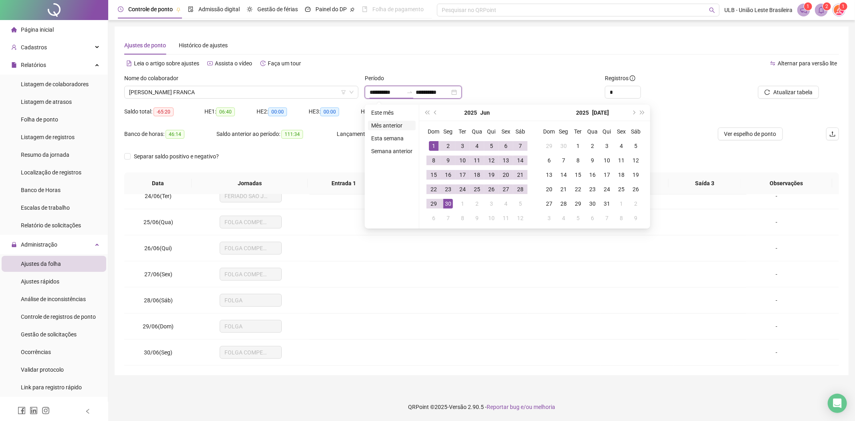
type input "**********"
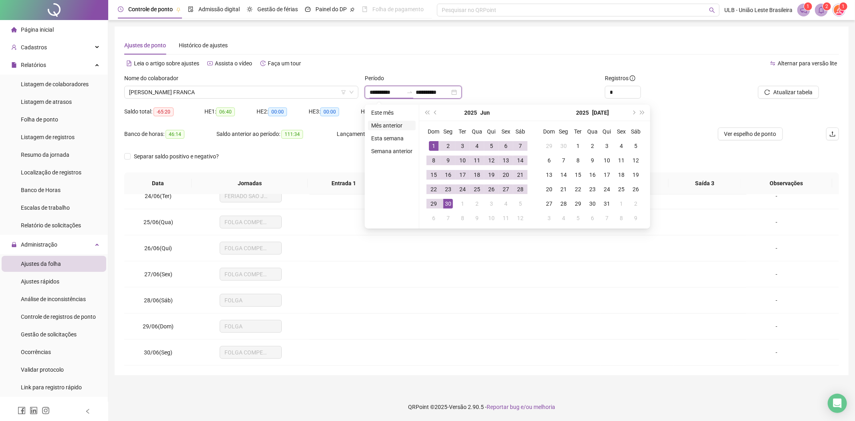
type input "**********"
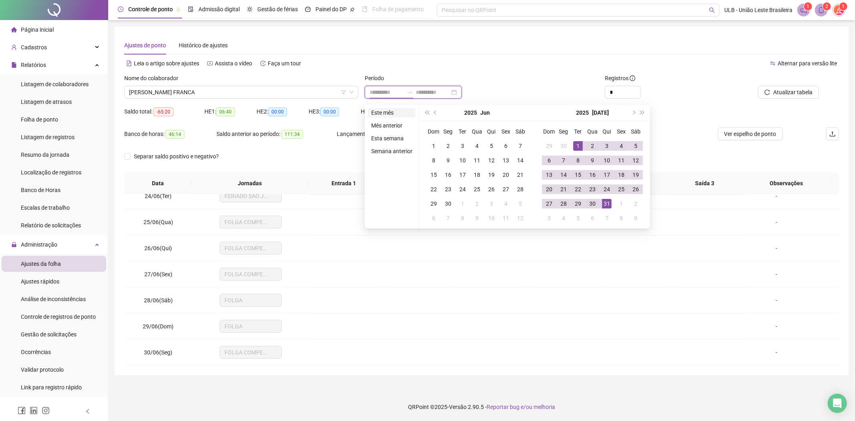
type input "**********"
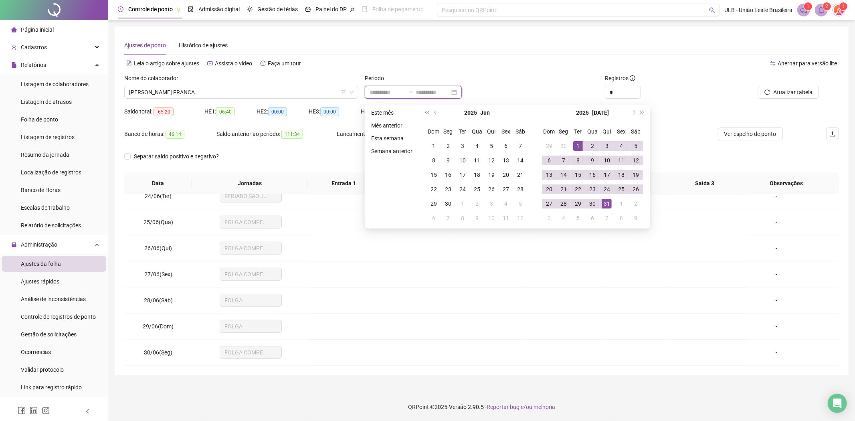
type input "**********"
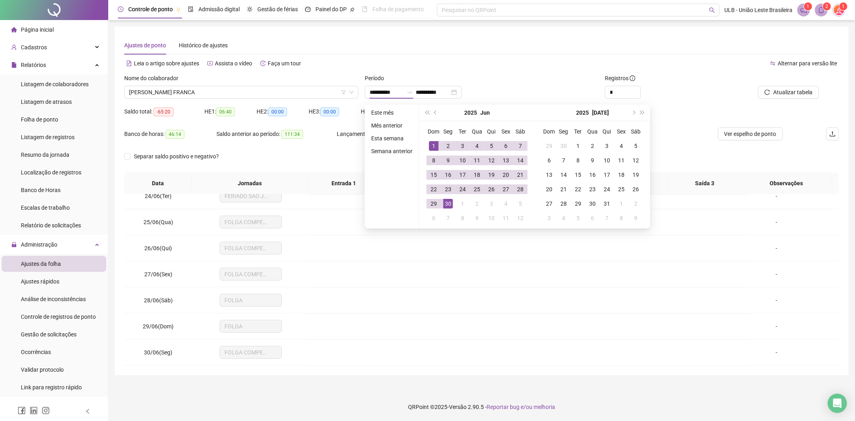
click at [389, 117] on ul "Este mês Mês anterior Esta semana Semana anterior" at bounding box center [392, 167] width 55 height 124
type input "**********"
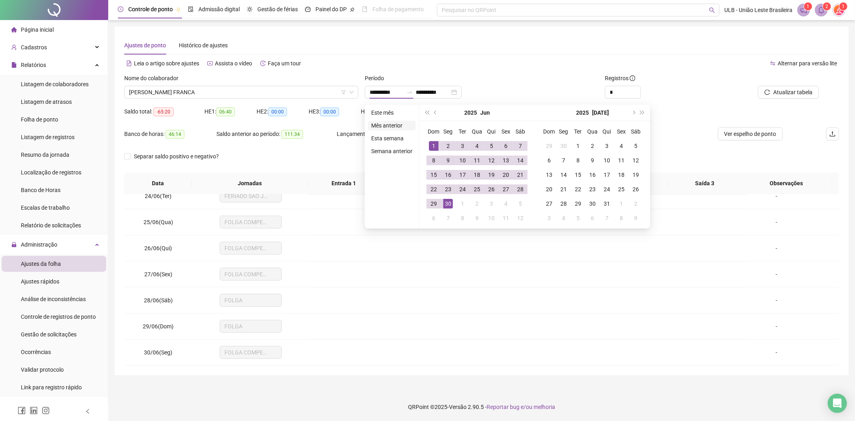
type input "**********"
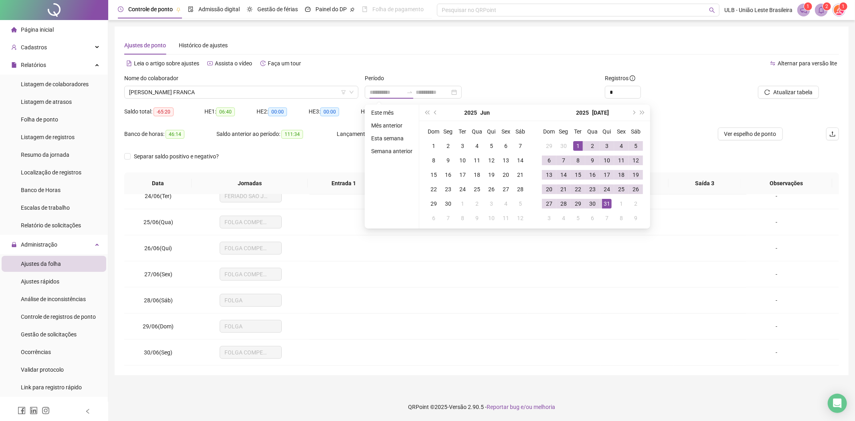
type input "**********"
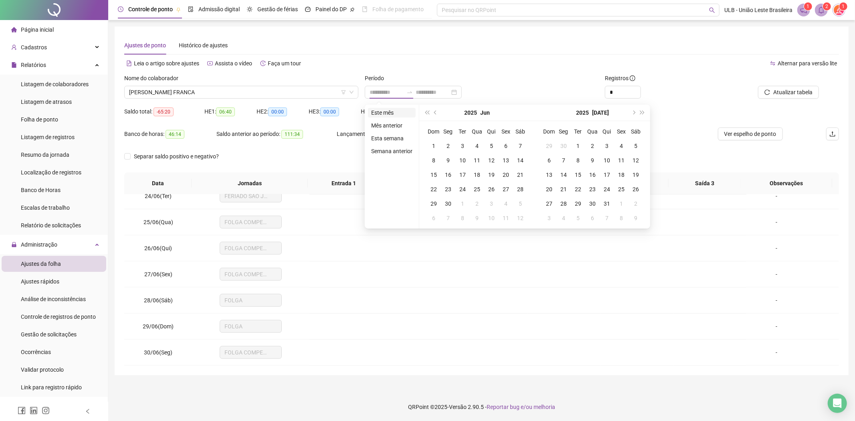
click at [395, 117] on li "Este mês" at bounding box center [392, 113] width 48 height 10
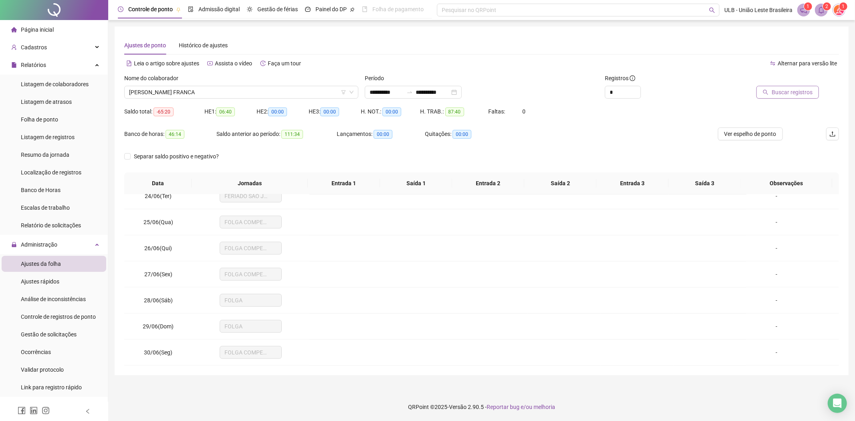
click at [769, 89] on span "Buscar registros" at bounding box center [792, 92] width 41 height 9
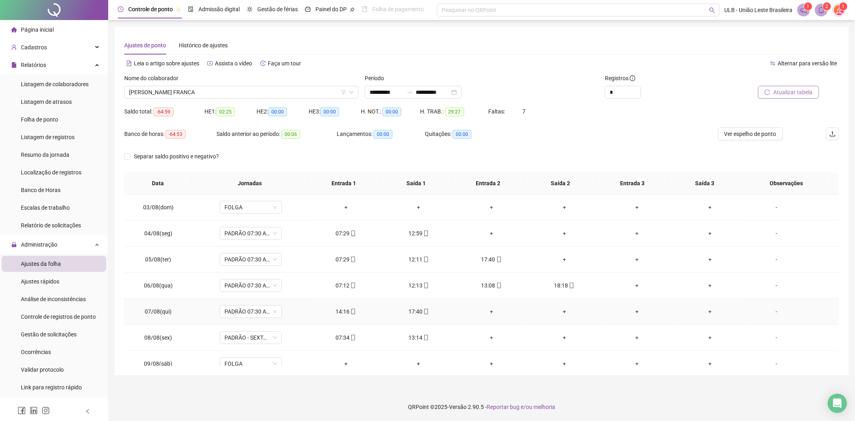
scroll to position [0, 0]
